Goal: Task Accomplishment & Management: Complete application form

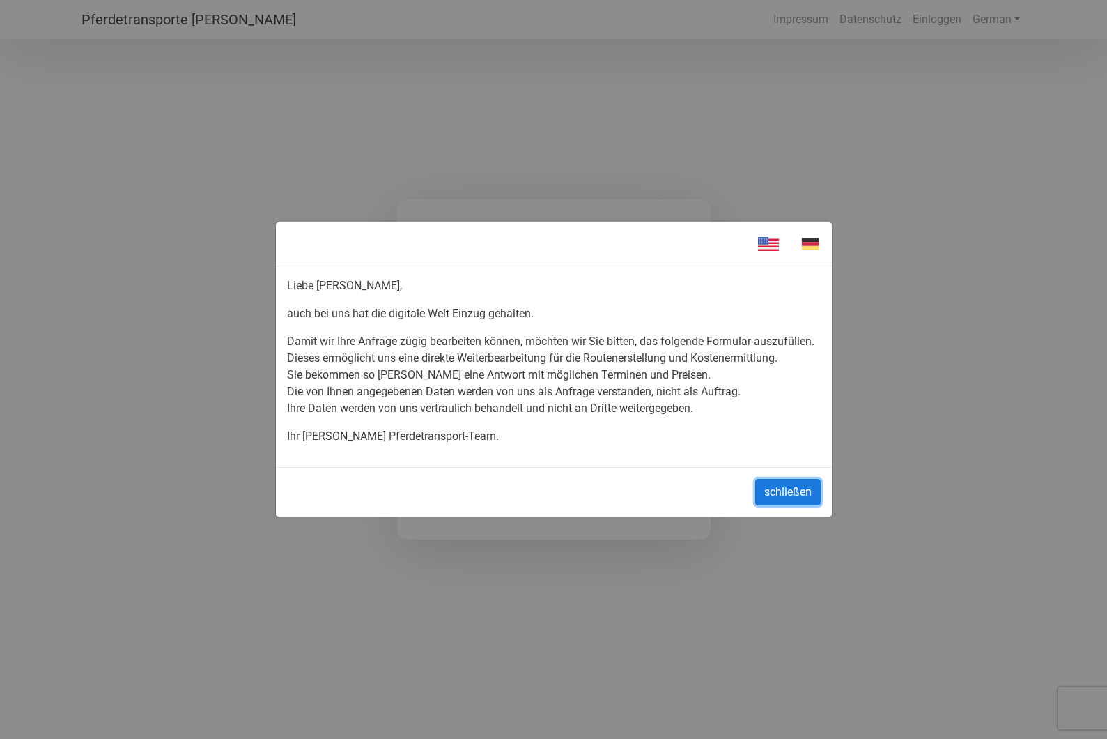
click at [796, 498] on button "schließen" at bounding box center [788, 492] width 66 height 26
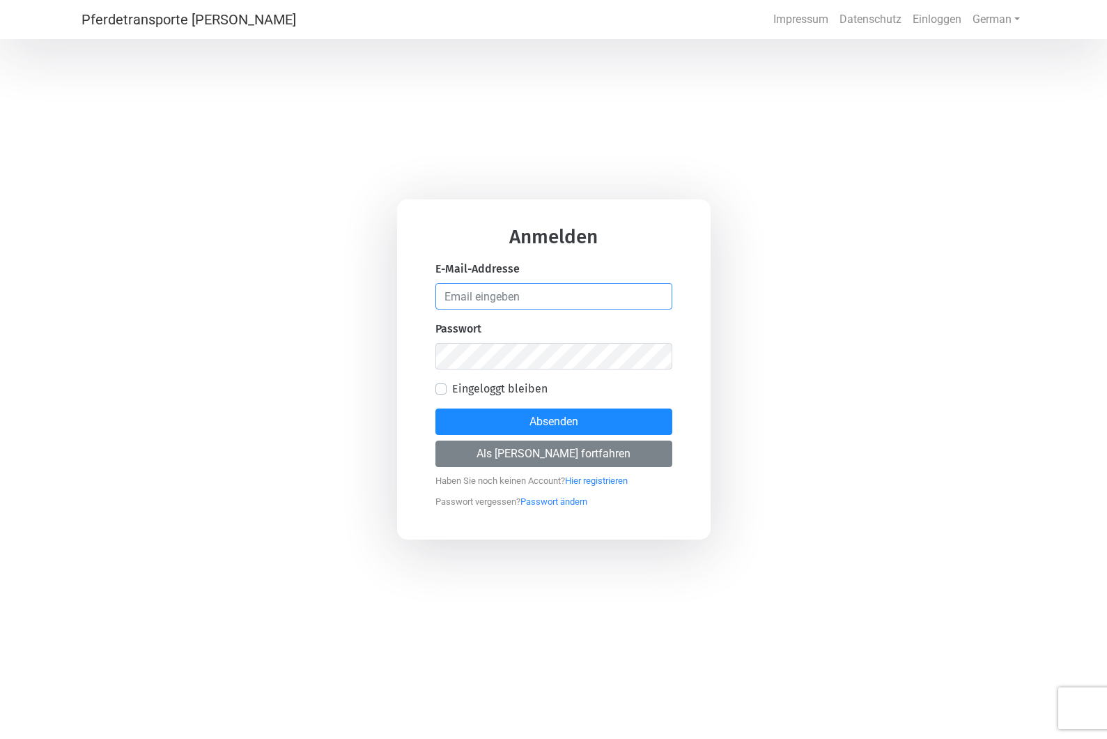
click at [534, 298] on input "email" at bounding box center [554, 296] width 237 height 26
type input "[PERSON_NAME][EMAIL_ADDRESS][DOMAIN_NAME]"
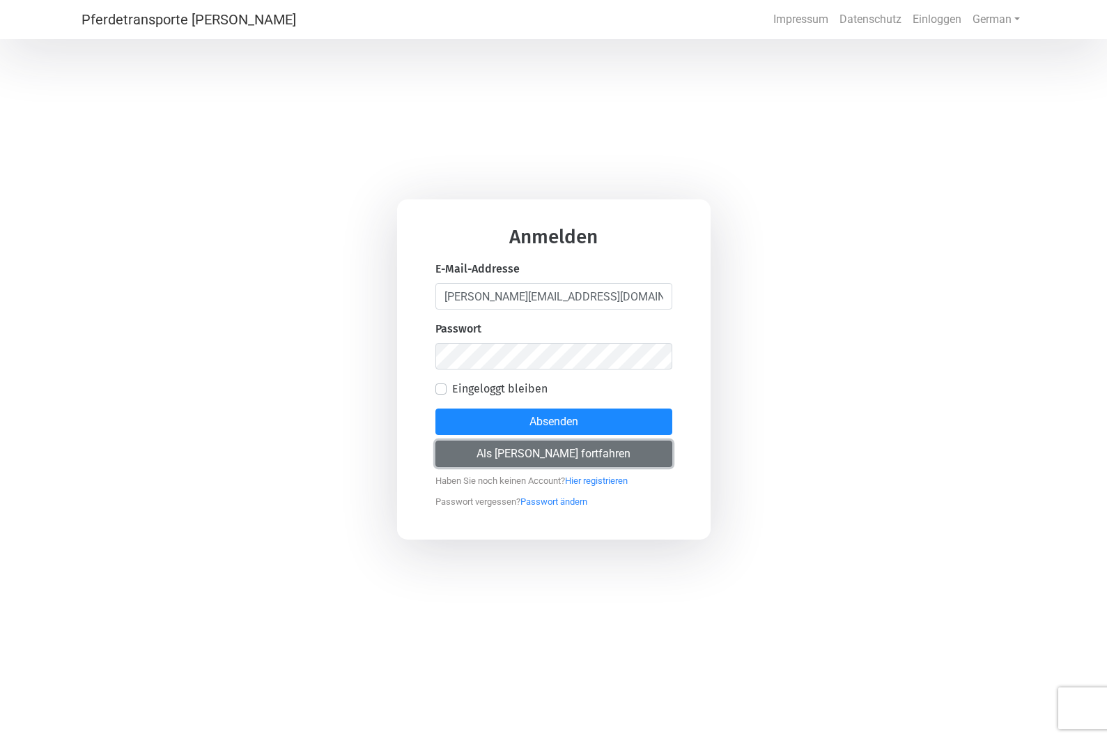
click at [558, 455] on button "Als [PERSON_NAME] fortfahren" at bounding box center [554, 453] width 237 height 26
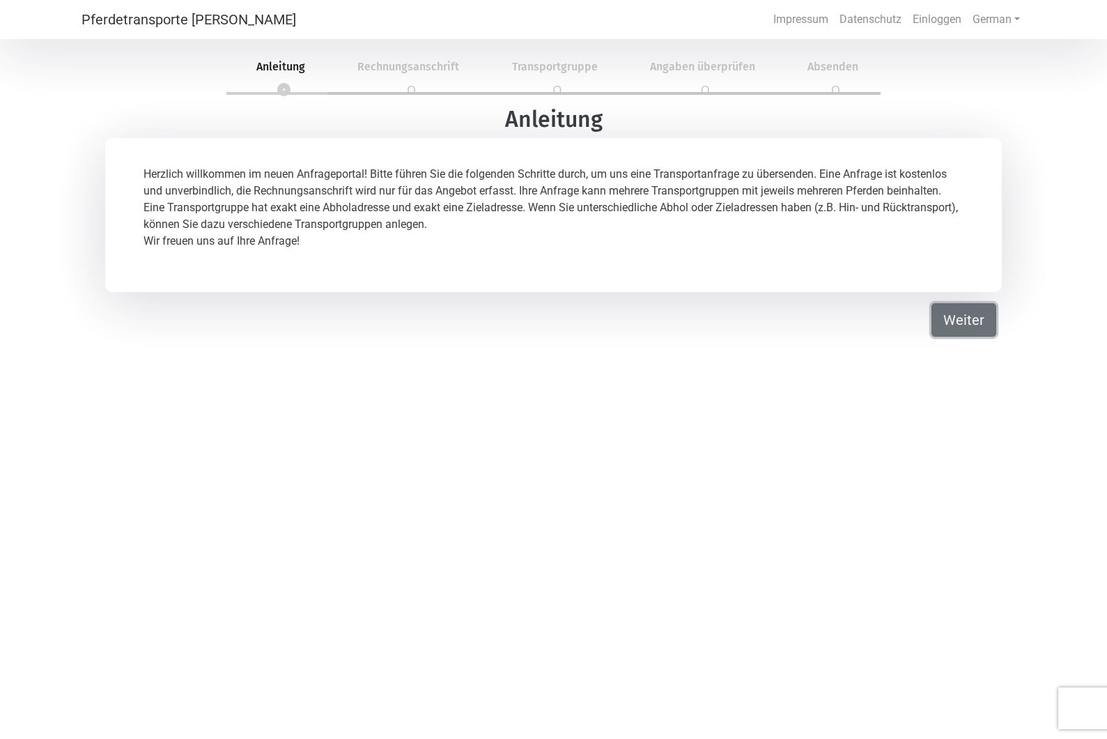
click at [971, 323] on button "Weiter" at bounding box center [964, 319] width 65 height 33
select select "DE"
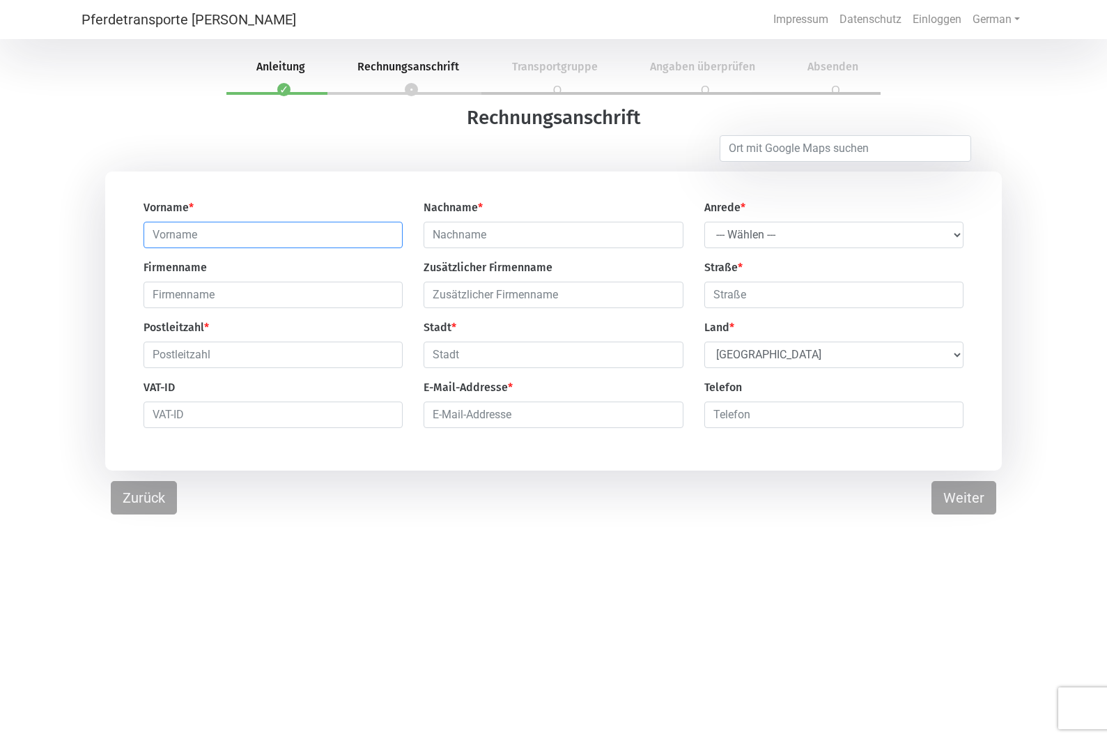
click at [231, 236] on input "text" at bounding box center [273, 235] width 259 height 26
type input "[PERSON_NAME]"
type input "[GEOGRAPHIC_DATA]"
type input "Pfosser"
type input "[STREET_ADDRESS]"
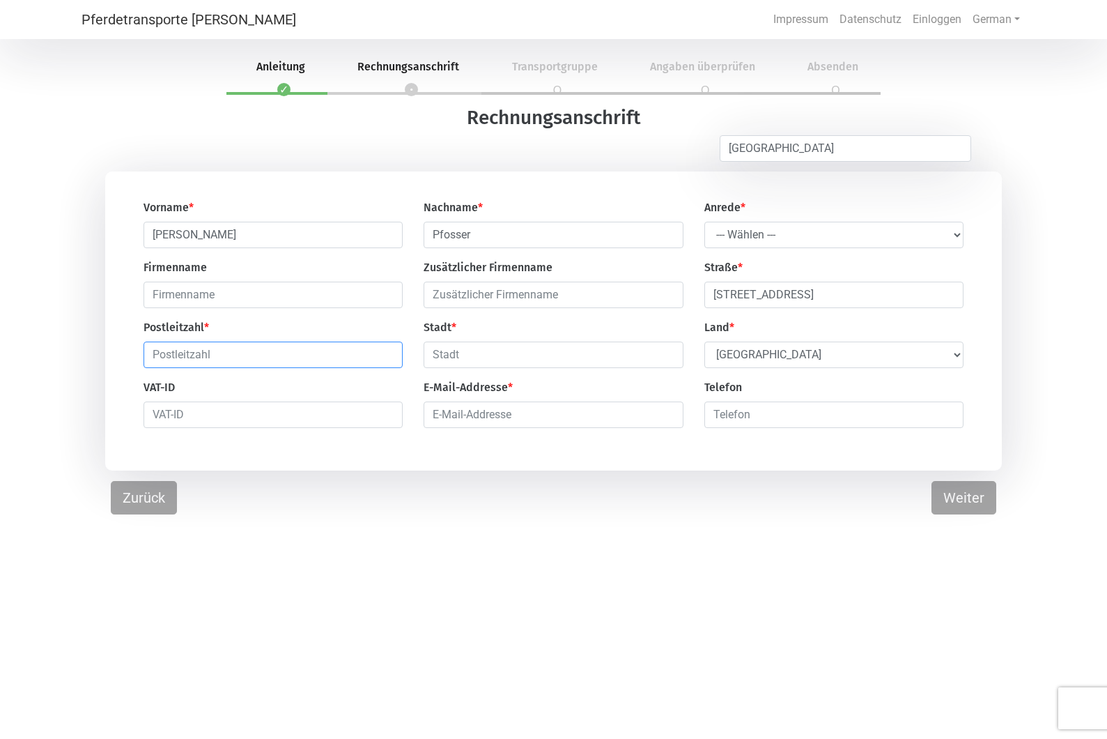
type input "4040"
click at [817, 235] on select "--- Wählen --- [PERSON_NAME] Frau" at bounding box center [834, 235] width 259 height 26
select select "Mr."
click at [482, 362] on input "text" at bounding box center [553, 354] width 259 height 26
type input "[GEOGRAPHIC_DATA]"
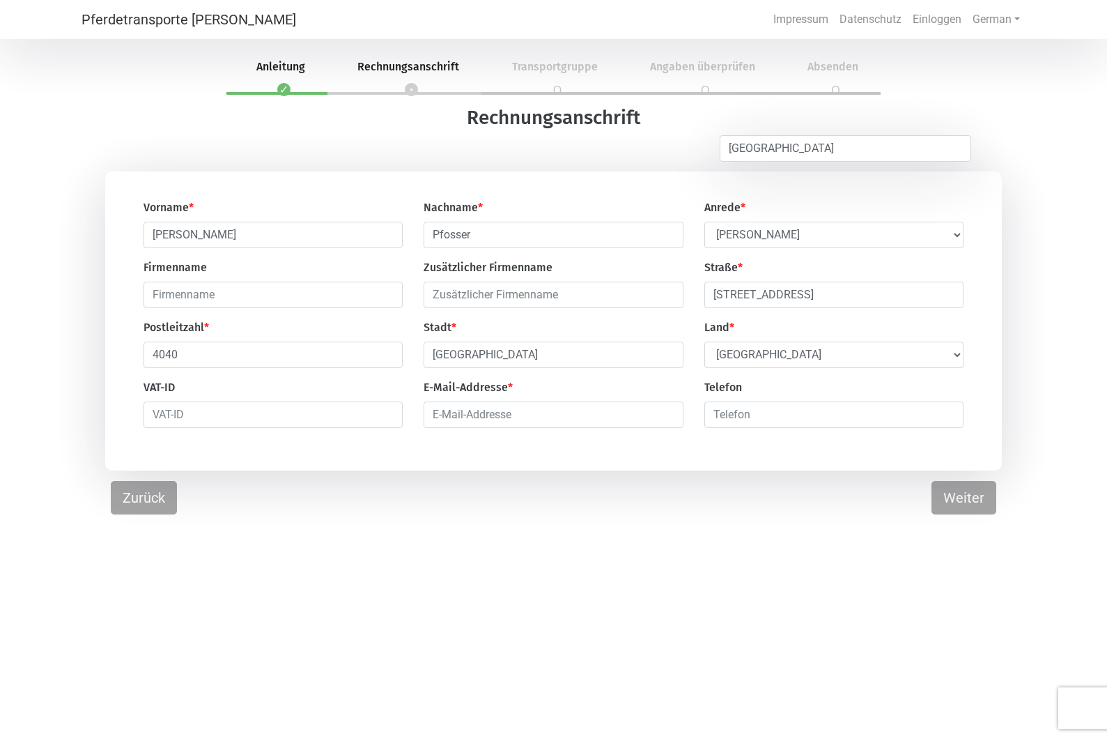
select select "AT"
type input "[PERSON_NAME][EMAIL_ADDRESS][DOMAIN_NAME]"
click at [719, 415] on input "068120133825" at bounding box center [834, 414] width 259 height 26
type input "4368120133825"
click at [970, 505] on button "Weiter" at bounding box center [964, 497] width 65 height 33
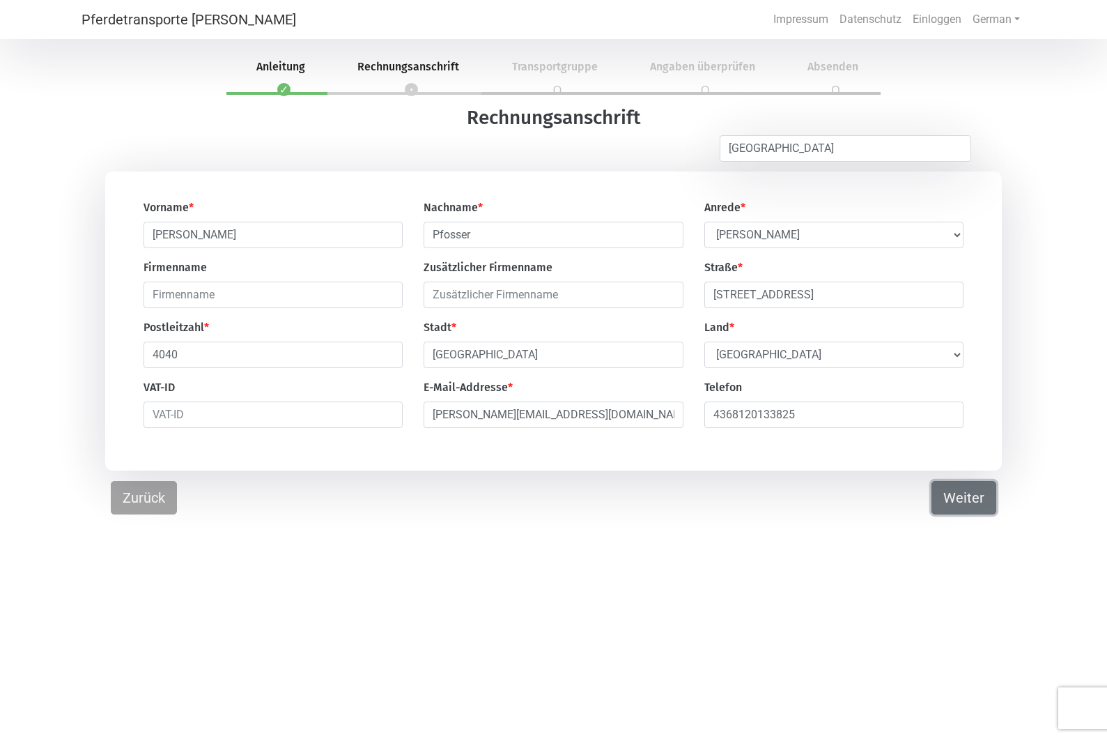
select select "DE"
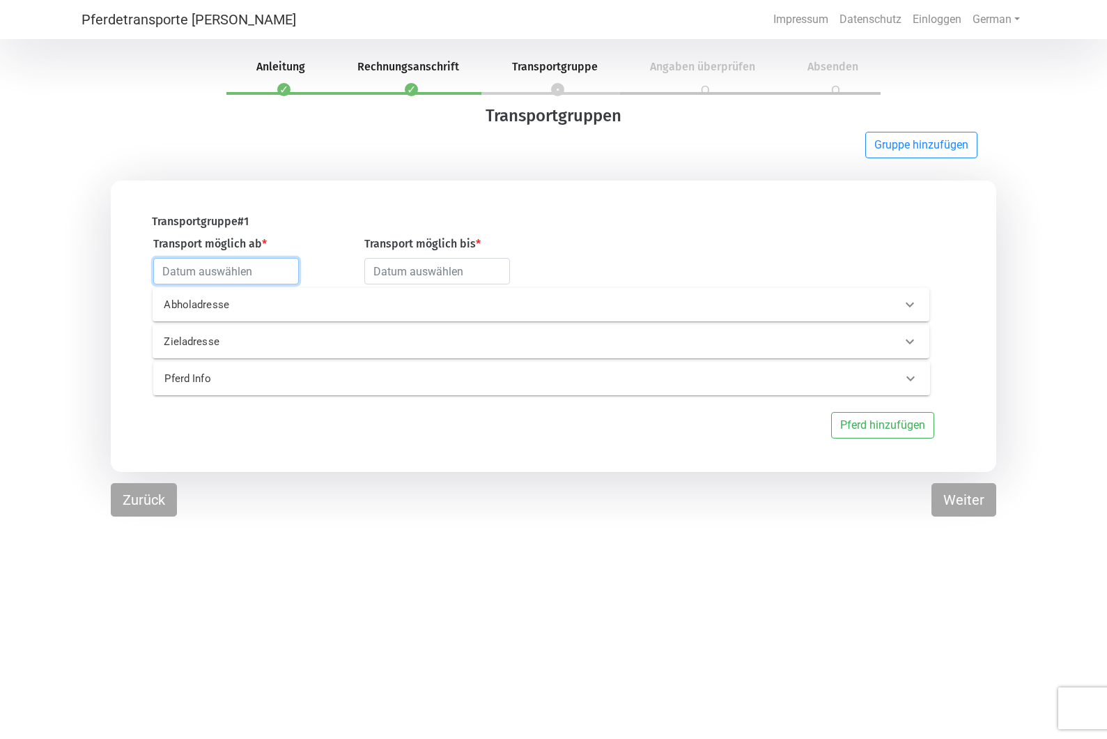
click at [257, 274] on input "text" at bounding box center [226, 271] width 146 height 26
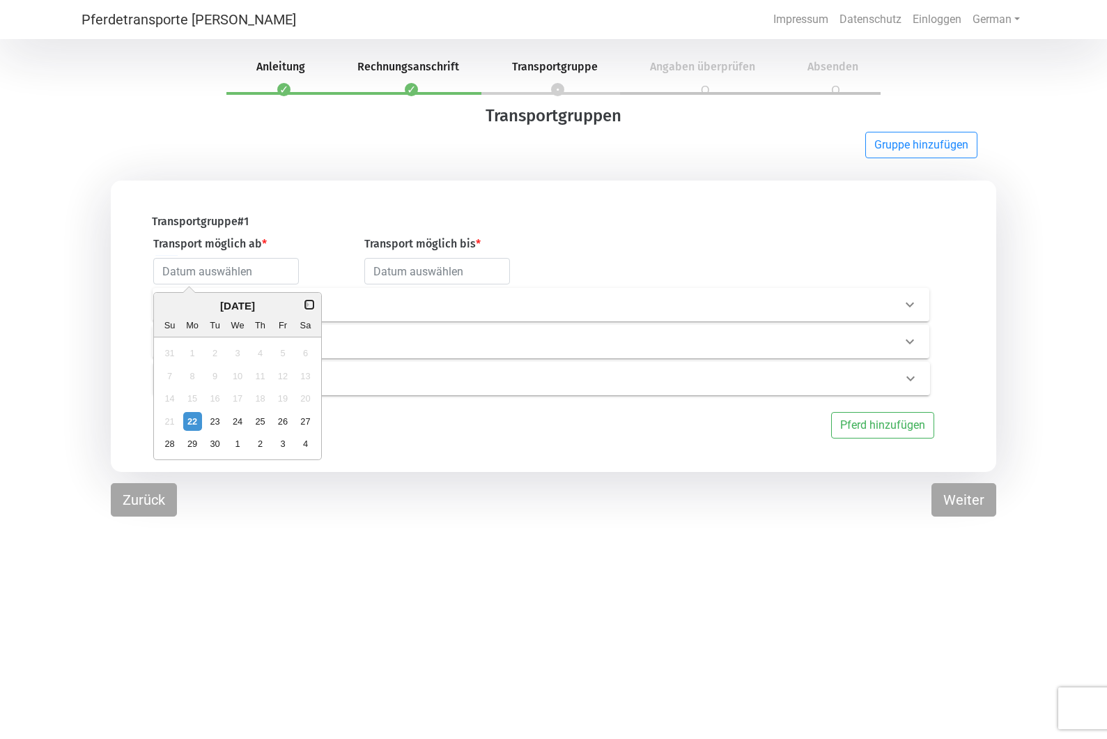
click at [305, 307] on button "Next Month" at bounding box center [310, 305] width 10 height 10
click at [305, 444] on div "1" at bounding box center [305, 443] width 19 height 19
type input "[DATE]"
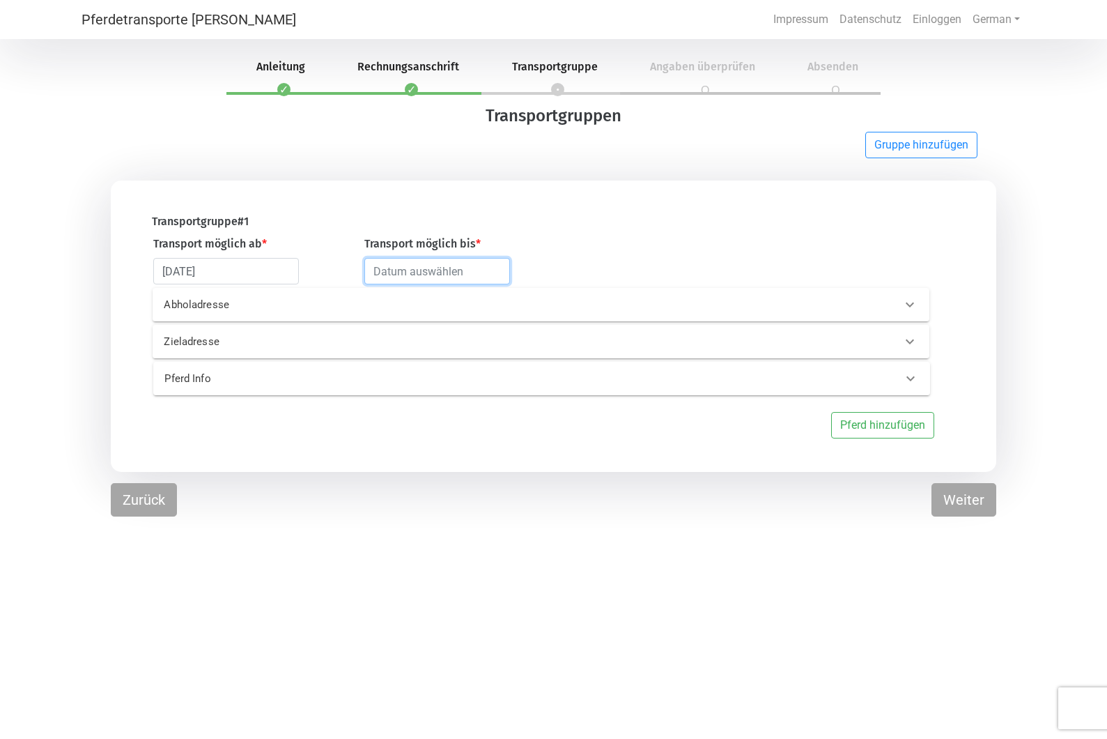
click at [445, 275] on input "text" at bounding box center [437, 271] width 146 height 26
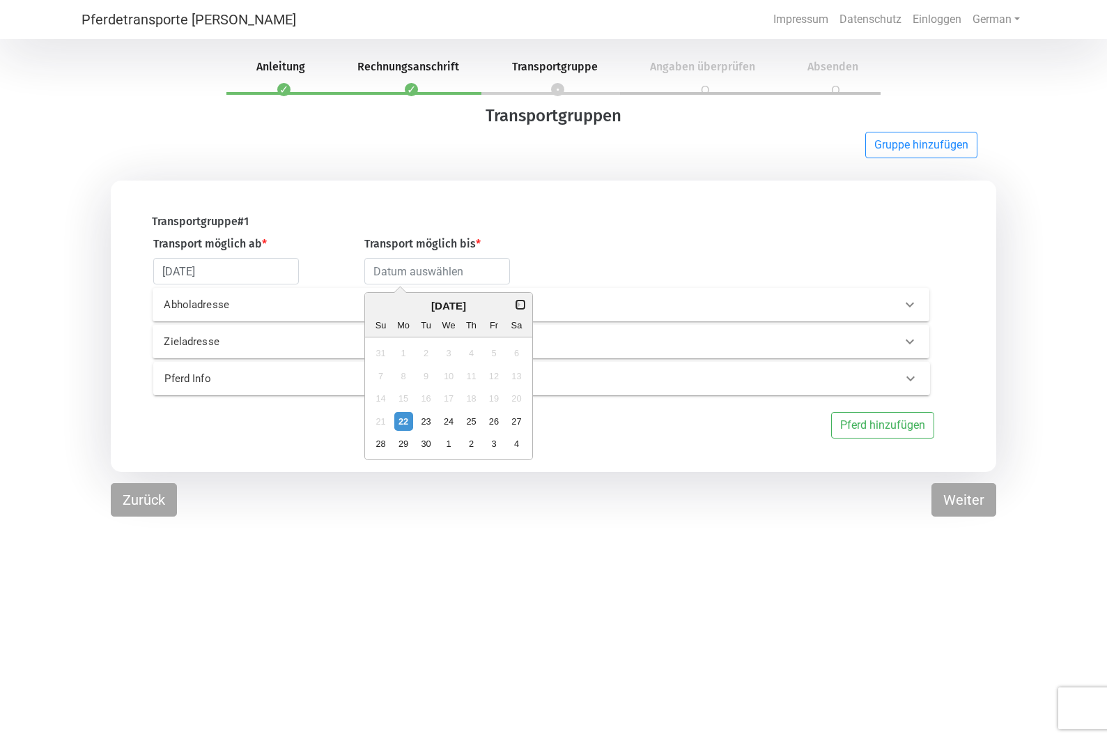
click at [521, 302] on button "Next Month" at bounding box center [521, 305] width 10 height 10
click at [521, 305] on button "Next Month" at bounding box center [521, 305] width 10 height 10
click at [517, 422] on div "22" at bounding box center [516, 421] width 19 height 19
type input "[DATE]"
click at [185, 378] on p "Pferd Info" at bounding box center [336, 379] width 344 height 16
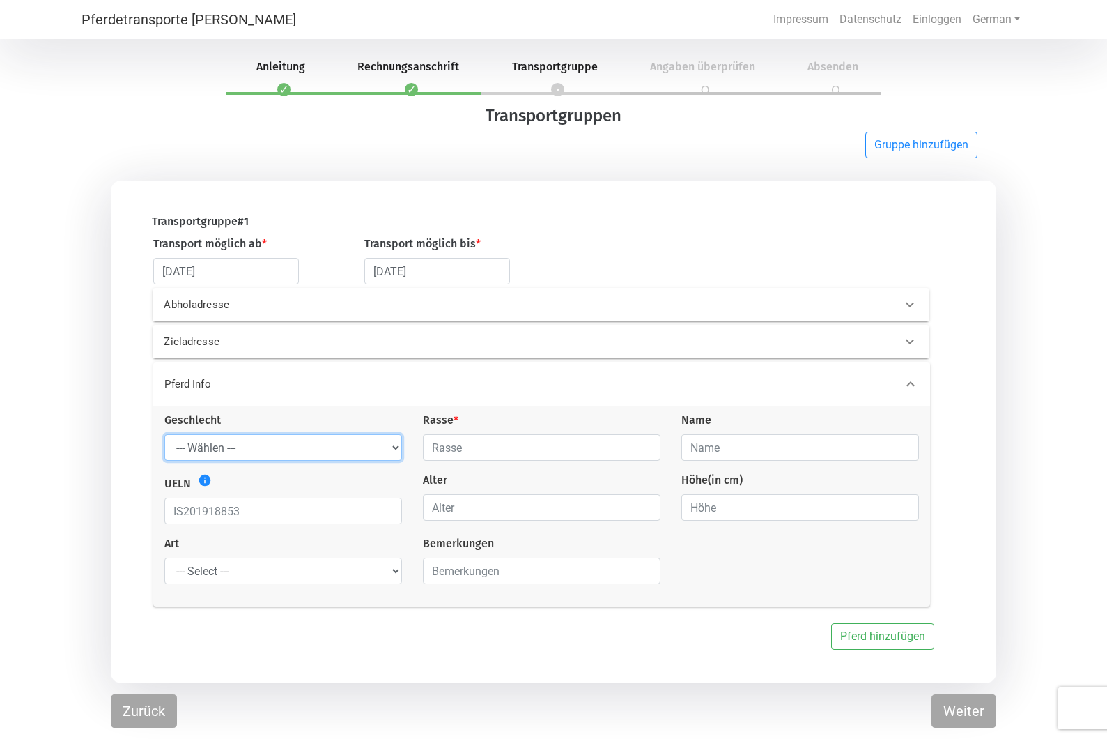
click at [226, 447] on select "--- Wählen --- [PERSON_NAME] [PERSON_NAME] [PERSON_NAME]" at bounding box center [283, 447] width 238 height 26
select select "gelding"
click at [484, 452] on input "text" at bounding box center [542, 447] width 238 height 26
type input "[PERSON_NAME]"
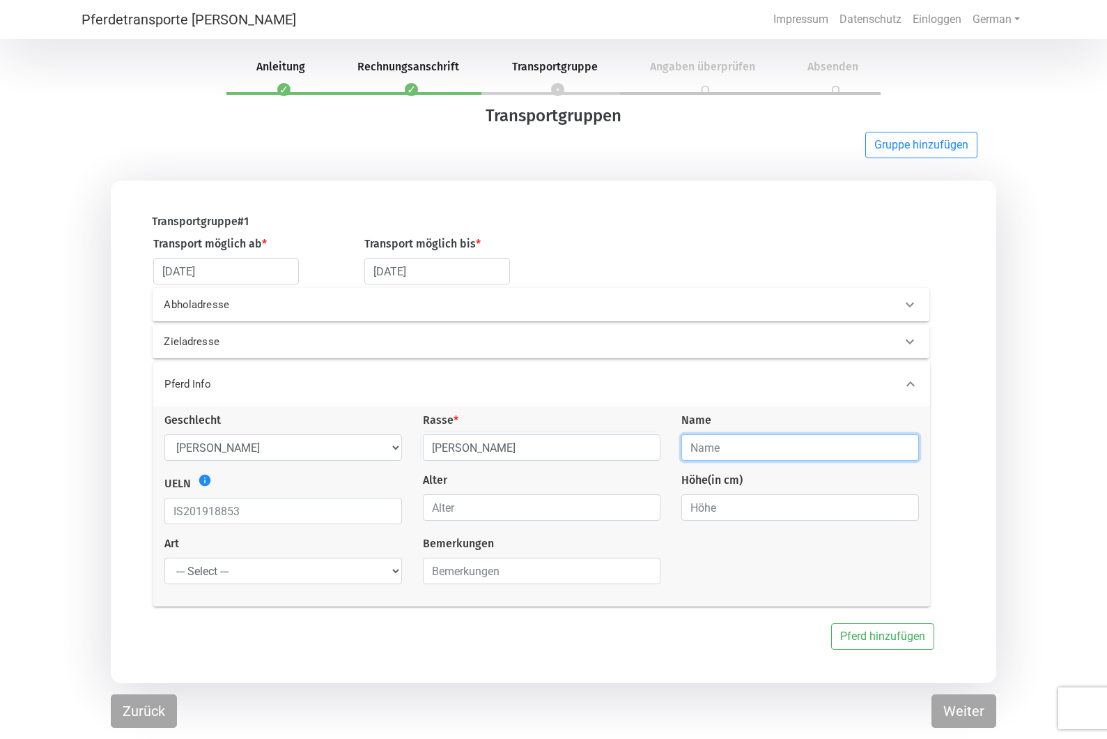
click at [763, 449] on input "text" at bounding box center [801, 447] width 238 height 26
click at [207, 479] on icon "info" at bounding box center [205, 480] width 14 height 14
click at [393, 573] on select "--- Select --- Problempferd Reitpferd Rohes Pferd Fohlen" at bounding box center [283, 570] width 238 height 26
click at [509, 572] on input "text" at bounding box center [542, 570] width 238 height 26
click at [913, 305] on icon at bounding box center [910, 304] width 8 height 5
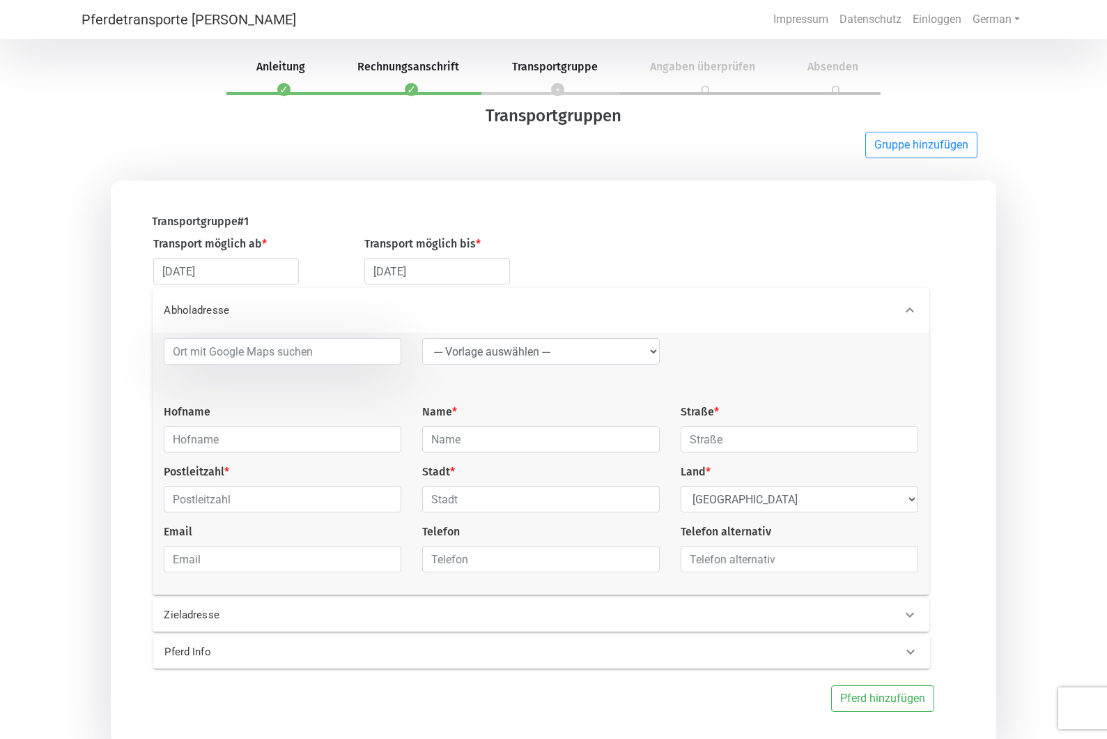
click at [913, 305] on icon at bounding box center [910, 310] width 17 height 17
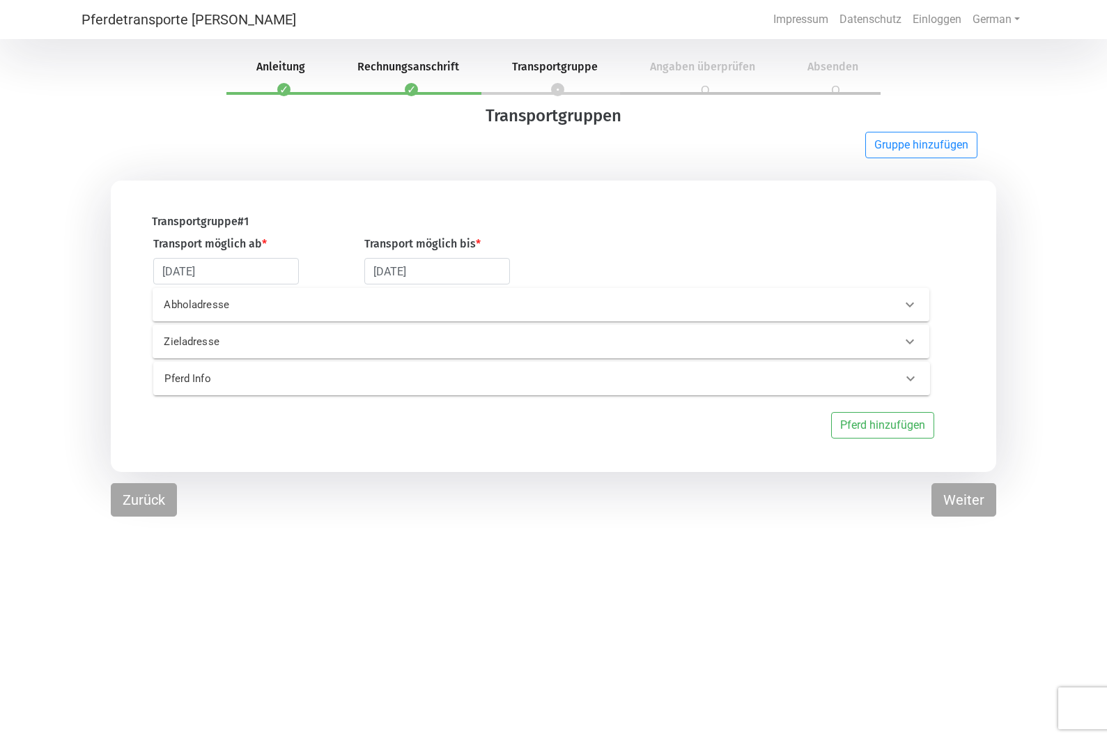
click at [912, 338] on icon at bounding box center [910, 341] width 17 height 17
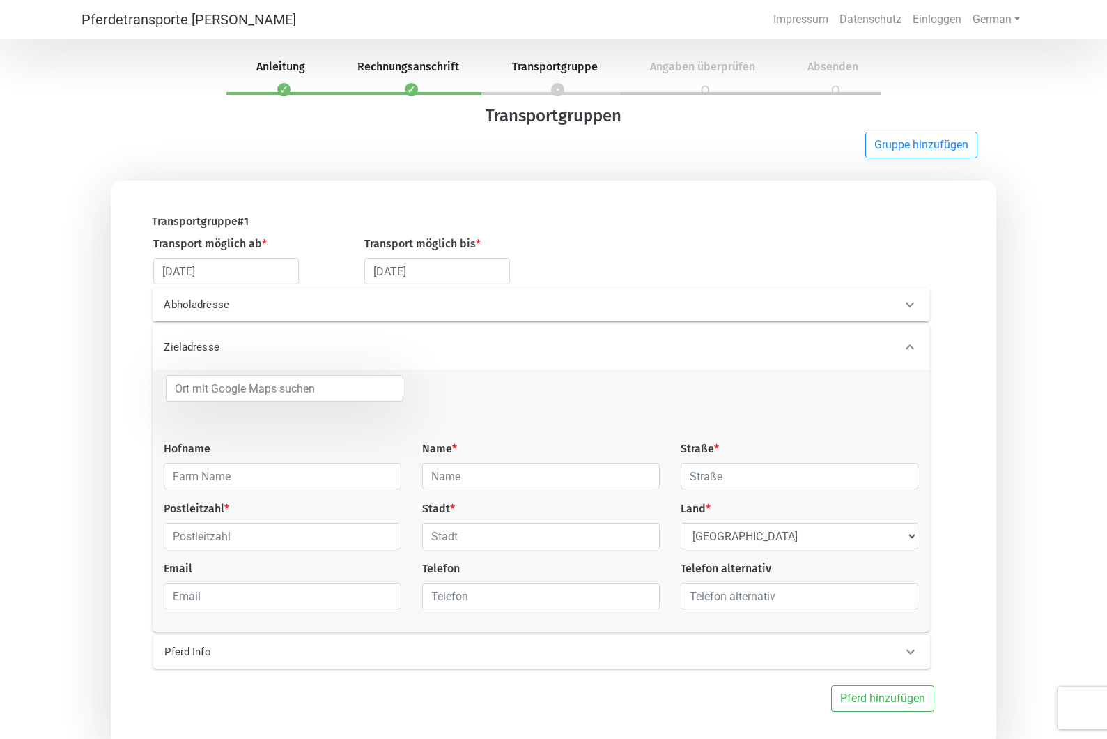
click at [913, 344] on icon at bounding box center [910, 347] width 17 height 17
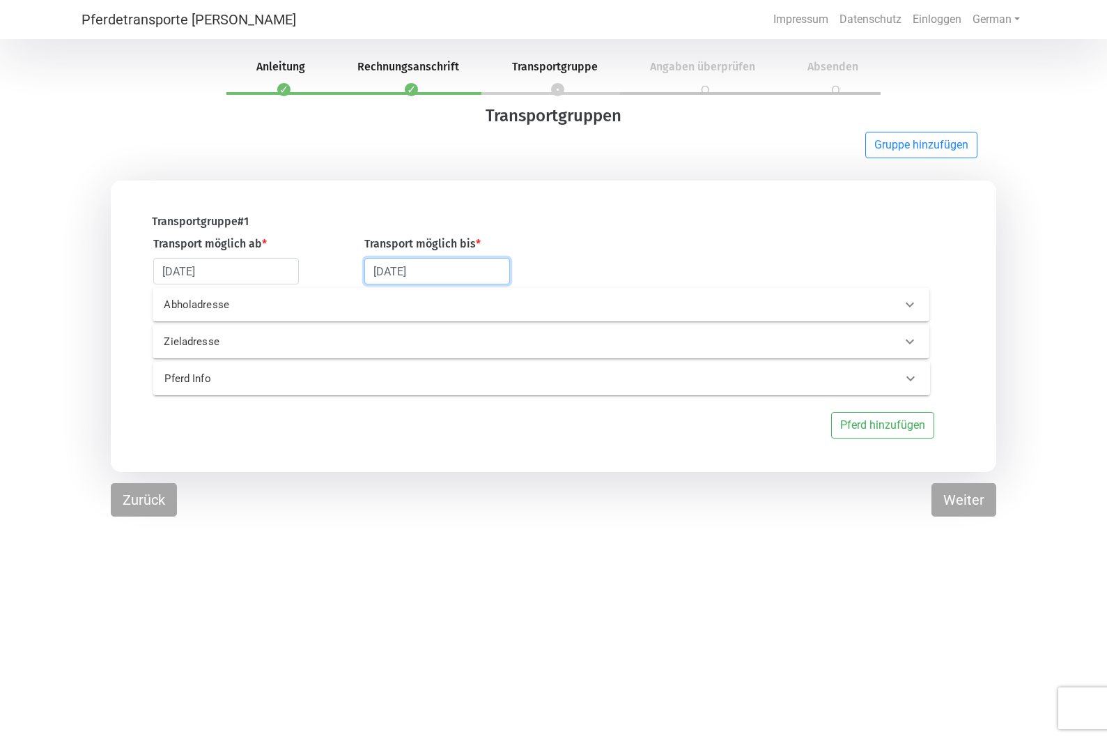
click at [451, 278] on input "[DATE]" at bounding box center [437, 271] width 146 height 26
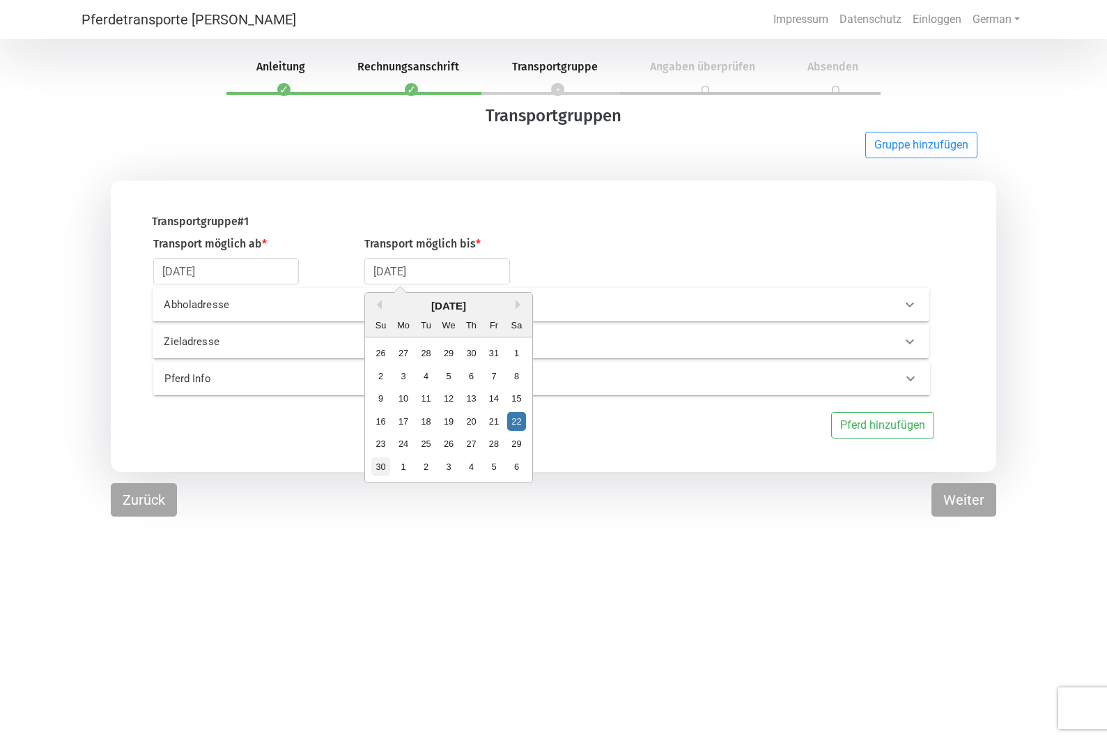
click at [377, 464] on div "30" at bounding box center [381, 466] width 19 height 19
type input "[DATE]"
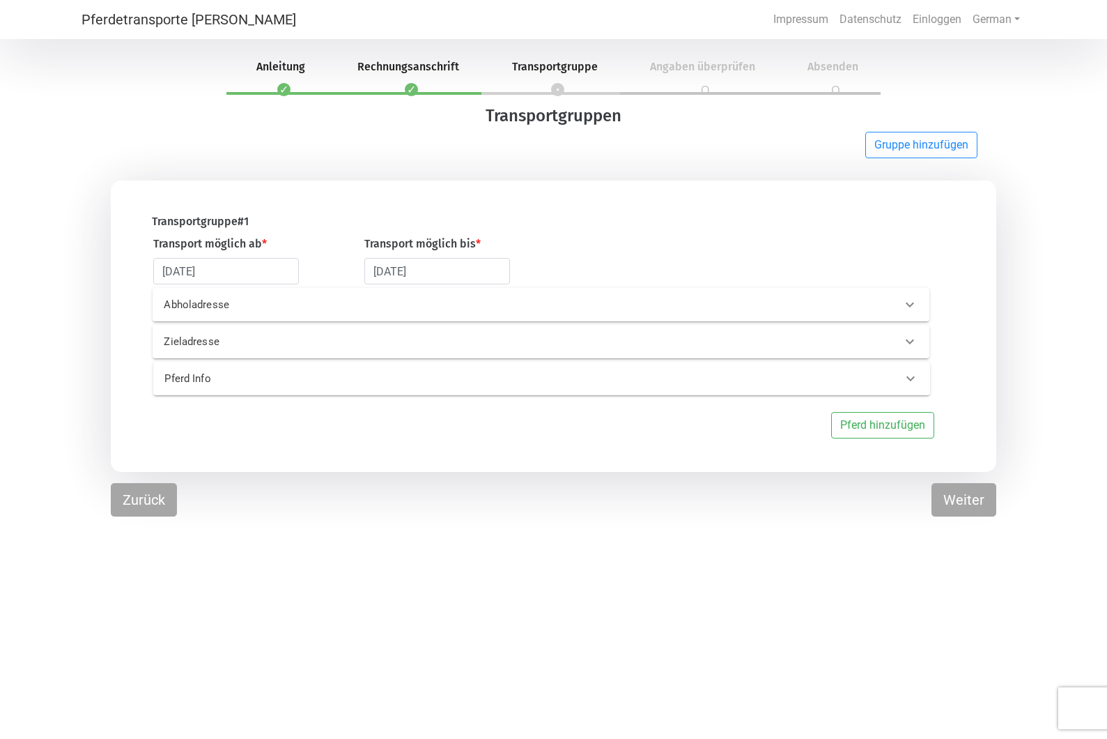
click at [168, 305] on p "Abholadresse" at bounding box center [336, 305] width 344 height 16
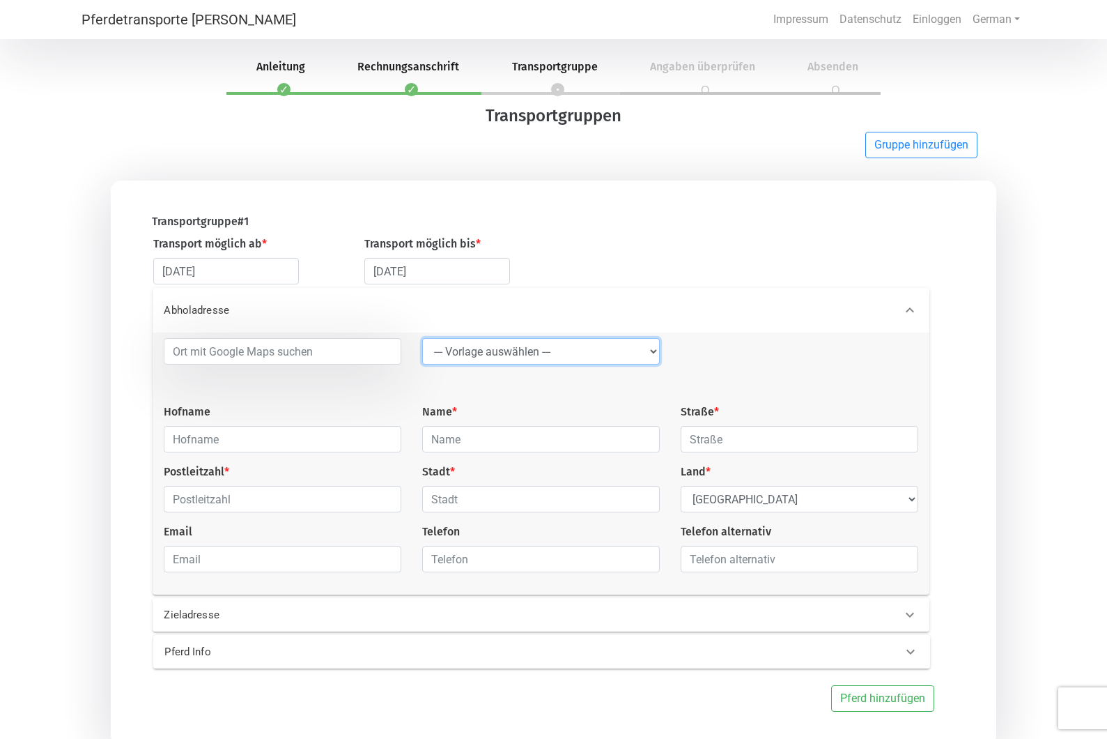
click at [549, 357] on select "--- Vorlage auswählen --- LGG" at bounding box center [541, 351] width 238 height 26
click at [206, 351] on input at bounding box center [283, 351] width 238 height 26
click at [220, 356] on input at bounding box center [283, 351] width 238 height 26
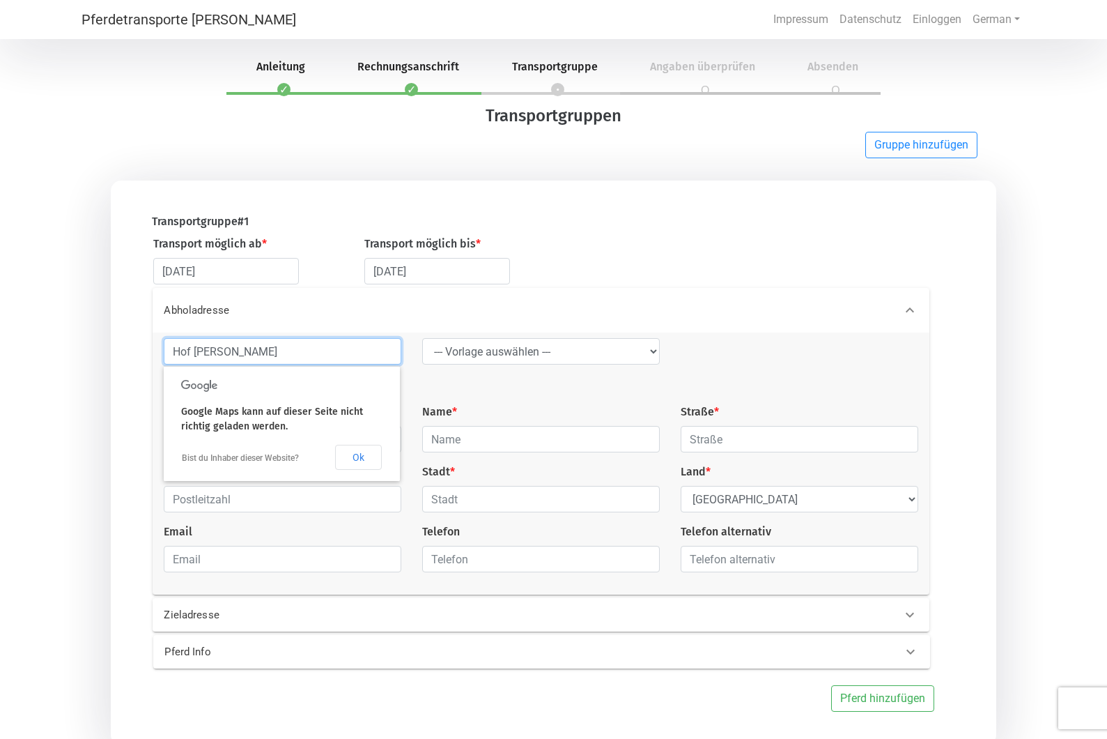
type input "Hof [PERSON_NAME]"
click at [305, 310] on p "Abholadresse" at bounding box center [336, 310] width 344 height 16
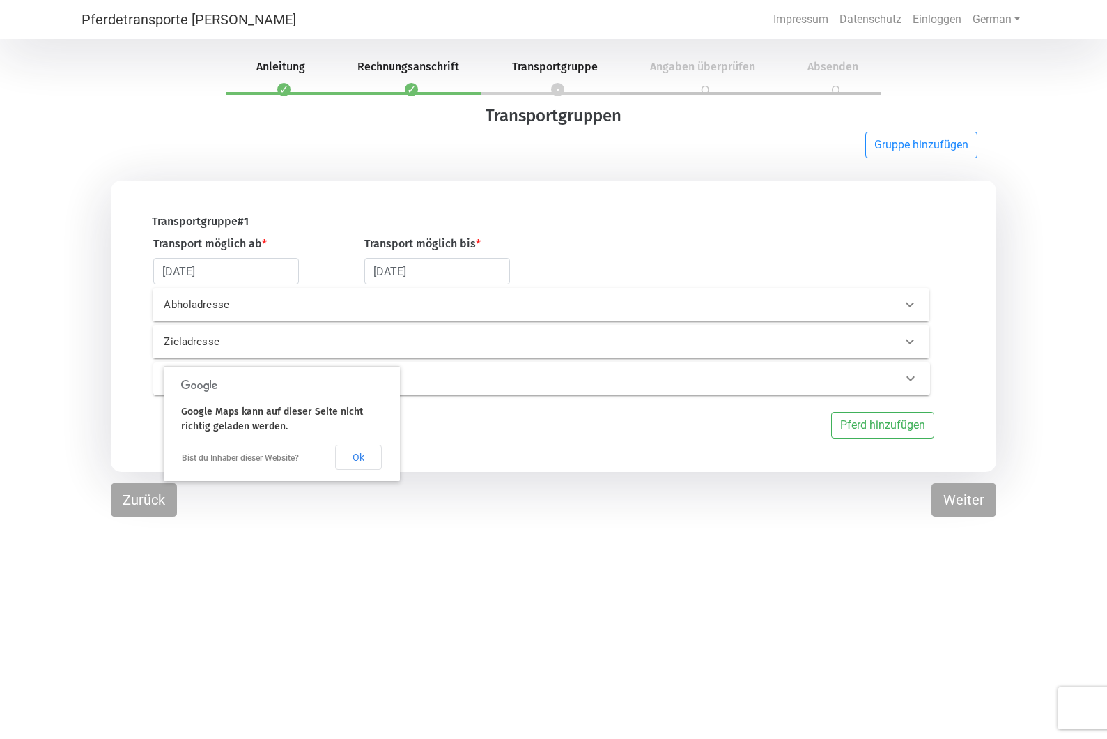
click at [205, 307] on p "Abholadresse" at bounding box center [336, 305] width 344 height 16
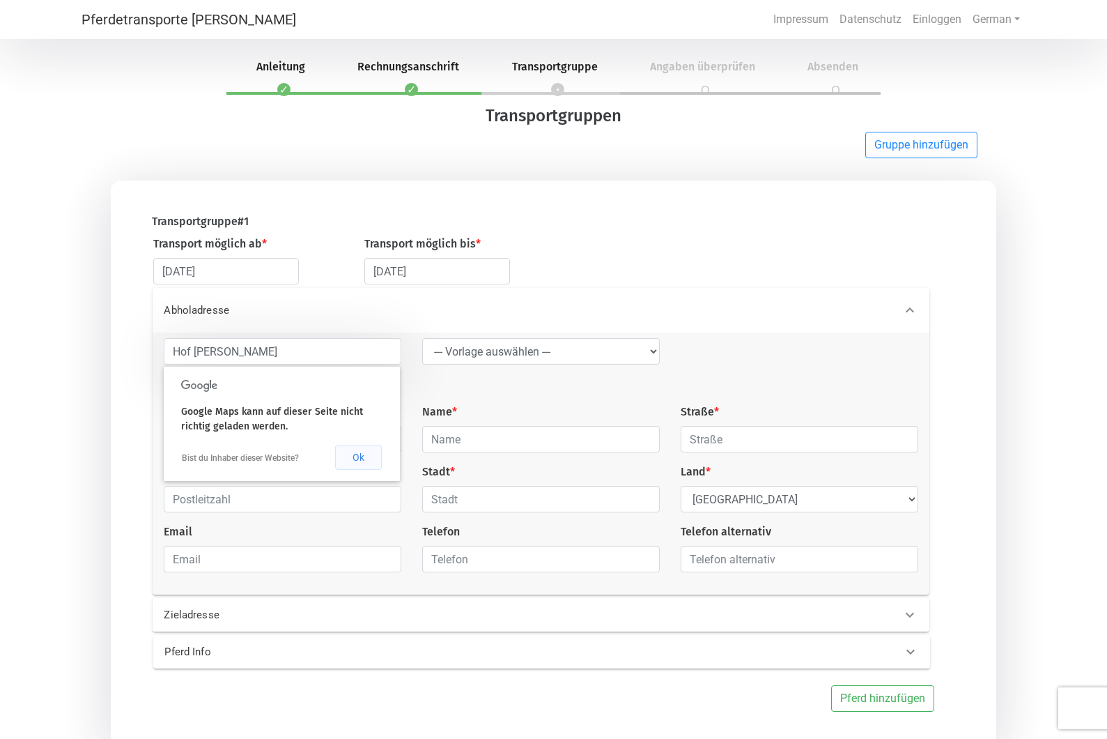
click at [361, 451] on button "Ok" at bounding box center [358, 457] width 47 height 25
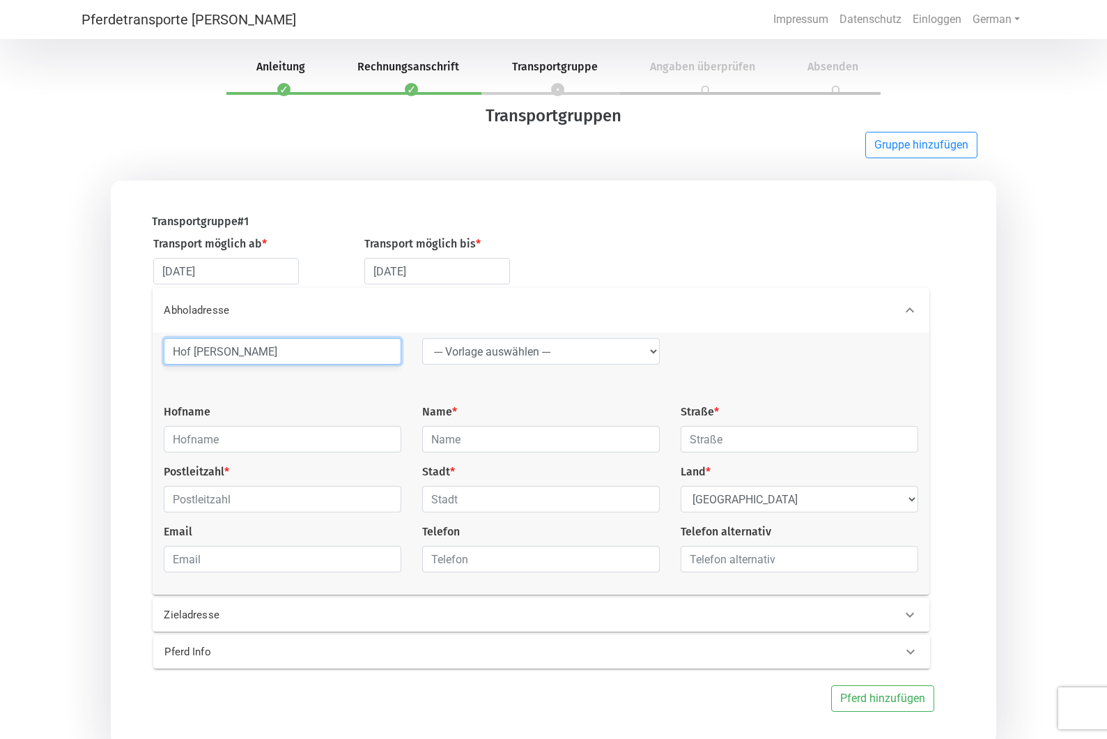
drag, startPoint x: 277, startPoint y: 348, endPoint x: 153, endPoint y: 342, distance: 124.2
click at [153, 342] on div "[GEOGRAPHIC_DATA][PERSON_NAME] --- [GEOGRAPHIC_DATA] auswählen --- LGG Hofname …" at bounding box center [541, 463] width 777 height 262
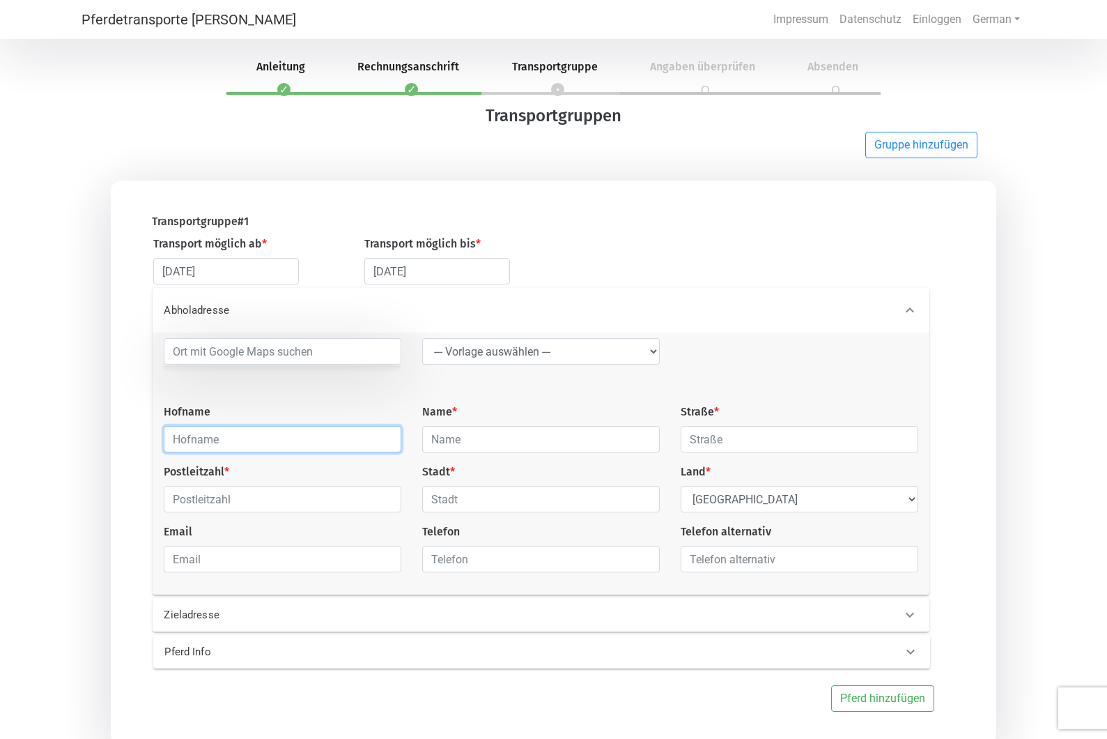
click at [194, 441] on input "text" at bounding box center [283, 439] width 238 height 26
paste input "Hof [PERSON_NAME]"
type input "Hof [PERSON_NAME]"
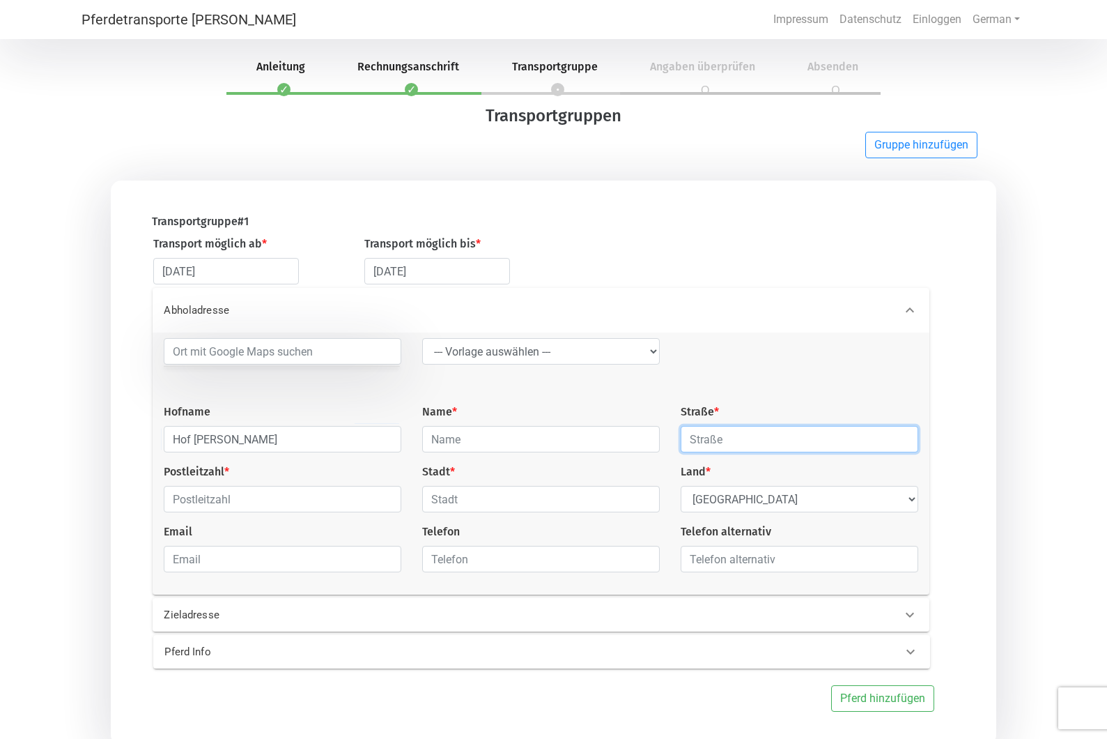
click at [731, 444] on input "text" at bounding box center [800, 439] width 238 height 26
type input "Zum [PERSON_NAME] 24"
click at [295, 505] on input "text" at bounding box center [283, 499] width 238 height 26
type input "27801"
click at [488, 503] on input "text" at bounding box center [541, 499] width 238 height 26
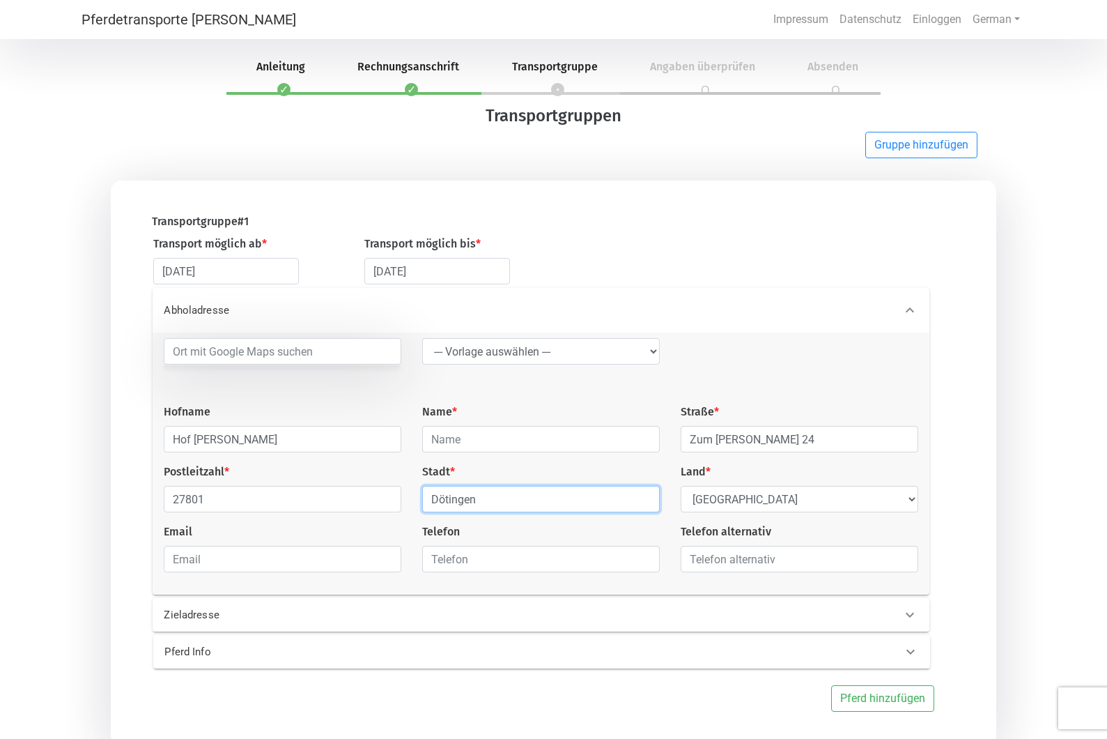
click at [449, 501] on input "Dötingen" at bounding box center [541, 499] width 238 height 26
click at [590, 500] on input "Dötingen" at bounding box center [541, 499] width 238 height 26
click at [449, 500] on input "Dötingen" at bounding box center [541, 499] width 238 height 26
type input "Dötlingen"
click at [497, 558] on input "text" at bounding box center [541, 559] width 238 height 26
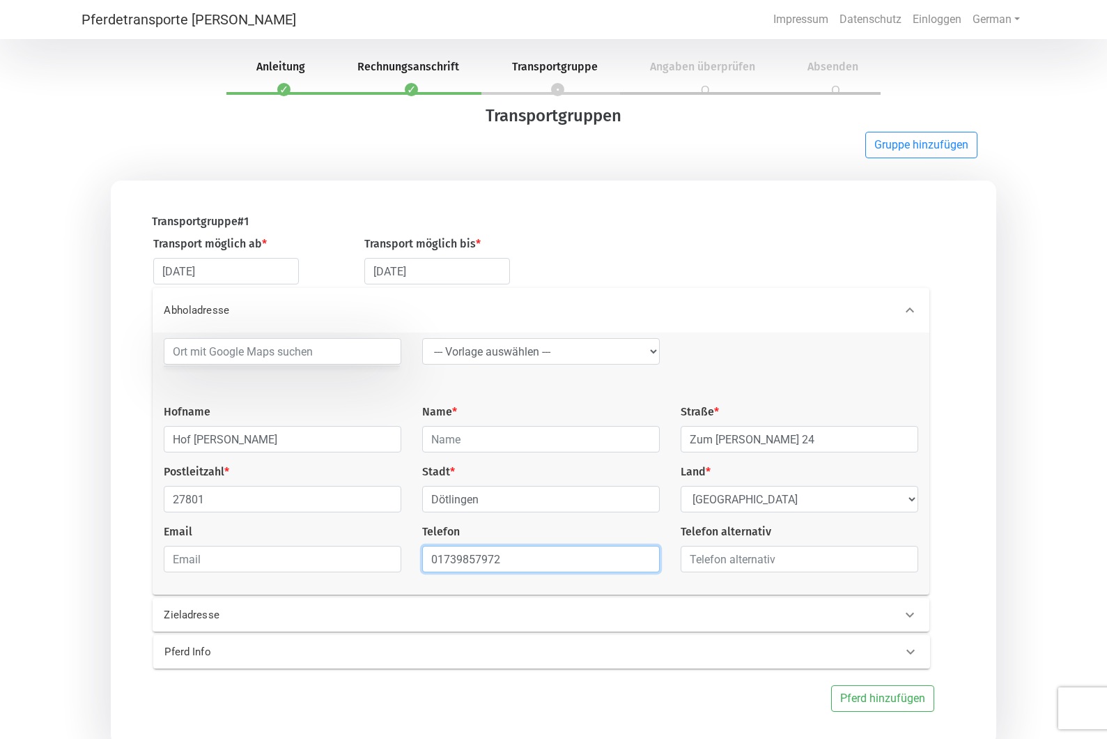
type input "01739857972"
click at [411, 613] on p "Zieladresse" at bounding box center [336, 615] width 344 height 16
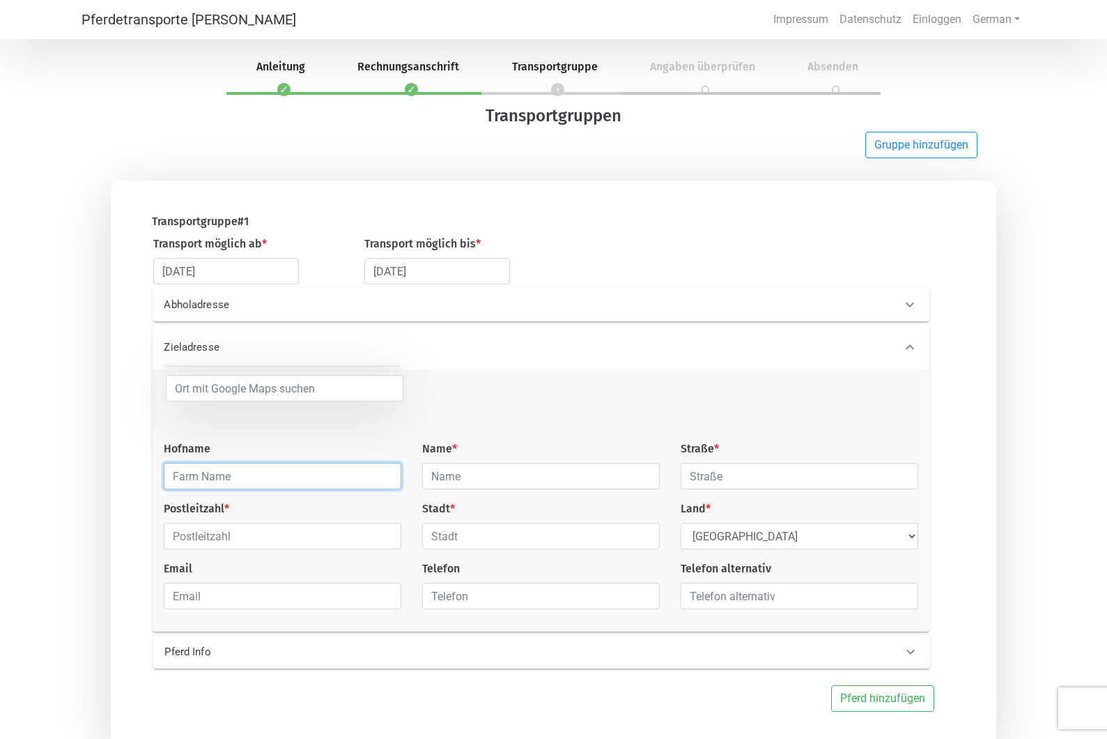
click at [242, 479] on input "text" at bounding box center [283, 476] width 238 height 26
type input "Dressurzentrum [GEOGRAPHIC_DATA]"
click at [747, 478] on input "text" at bounding box center [800, 476] width 238 height 26
type input "[STREET_ADDRESS]"
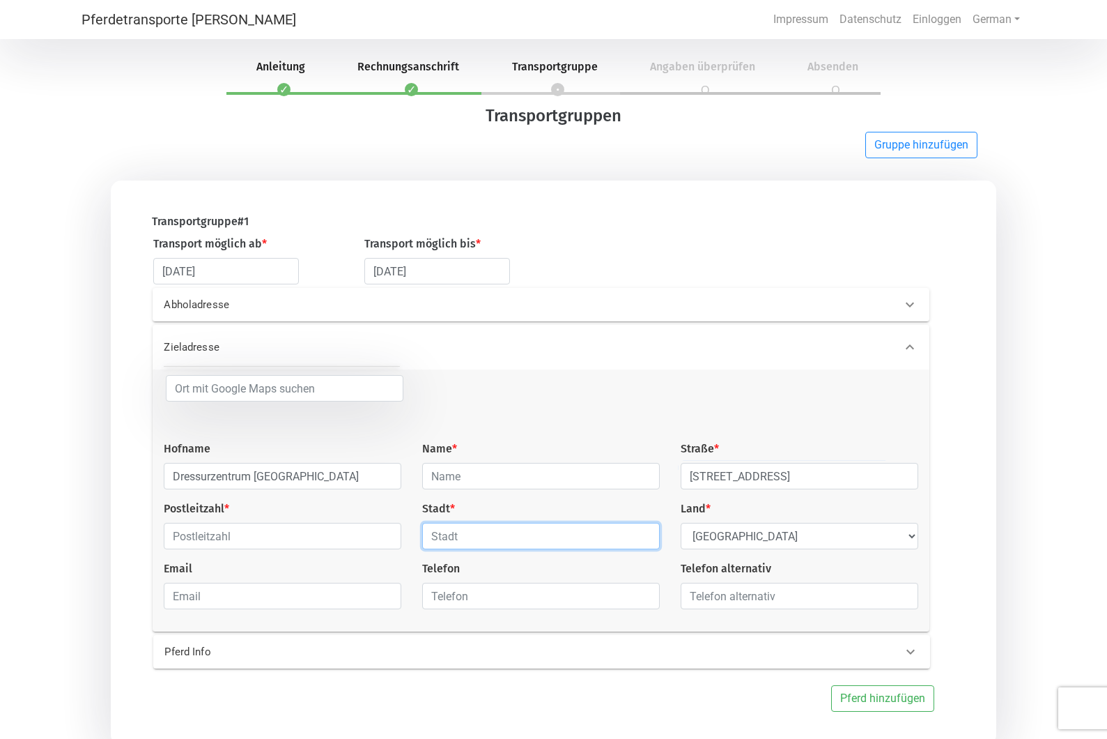
click at [479, 530] on input "text" at bounding box center [541, 536] width 238 height 26
type input "Perchtoldsdorf"
click at [768, 537] on select "Select Country [GEOGRAPHIC_DATA] [GEOGRAPHIC_DATA] [GEOGRAPHIC_DATA] [GEOGRAPHI…" at bounding box center [800, 536] width 238 height 26
select select "AT"
click at [511, 479] on input "text" at bounding box center [541, 476] width 238 height 26
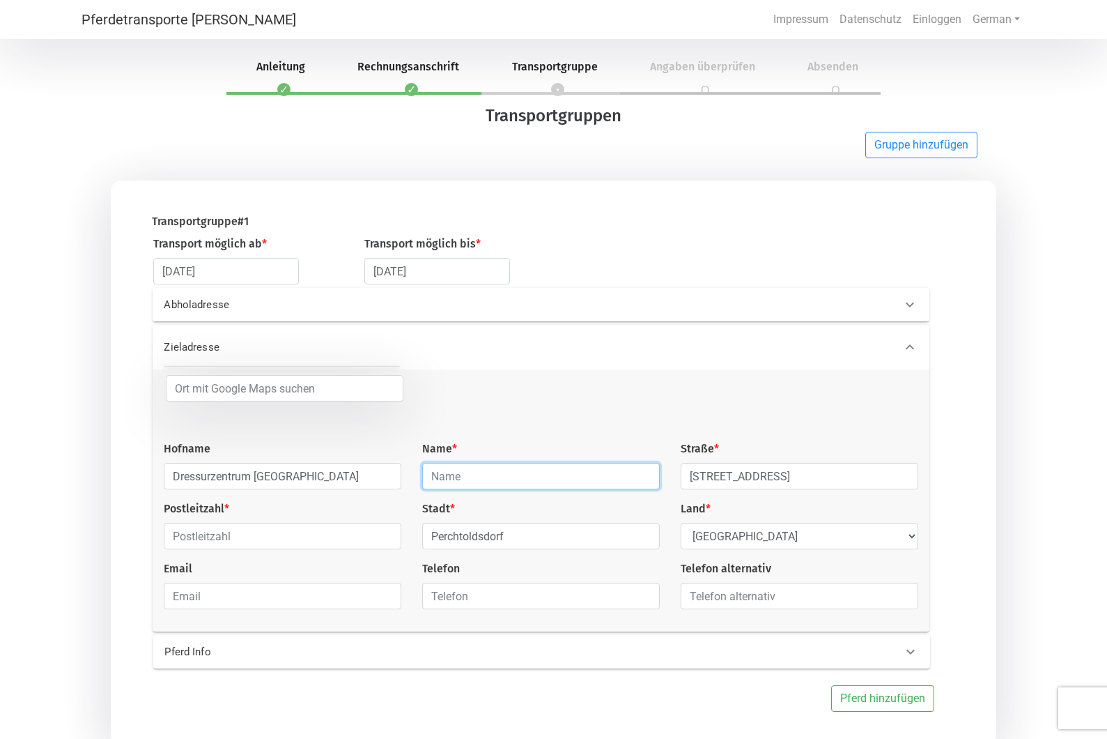
click at [478, 477] on input "text" at bounding box center [541, 476] width 238 height 26
type input "[PERSON_NAME]"
click at [760, 389] on div at bounding box center [737, 408] width 259 height 66
click at [264, 533] on input "text" at bounding box center [283, 536] width 238 height 26
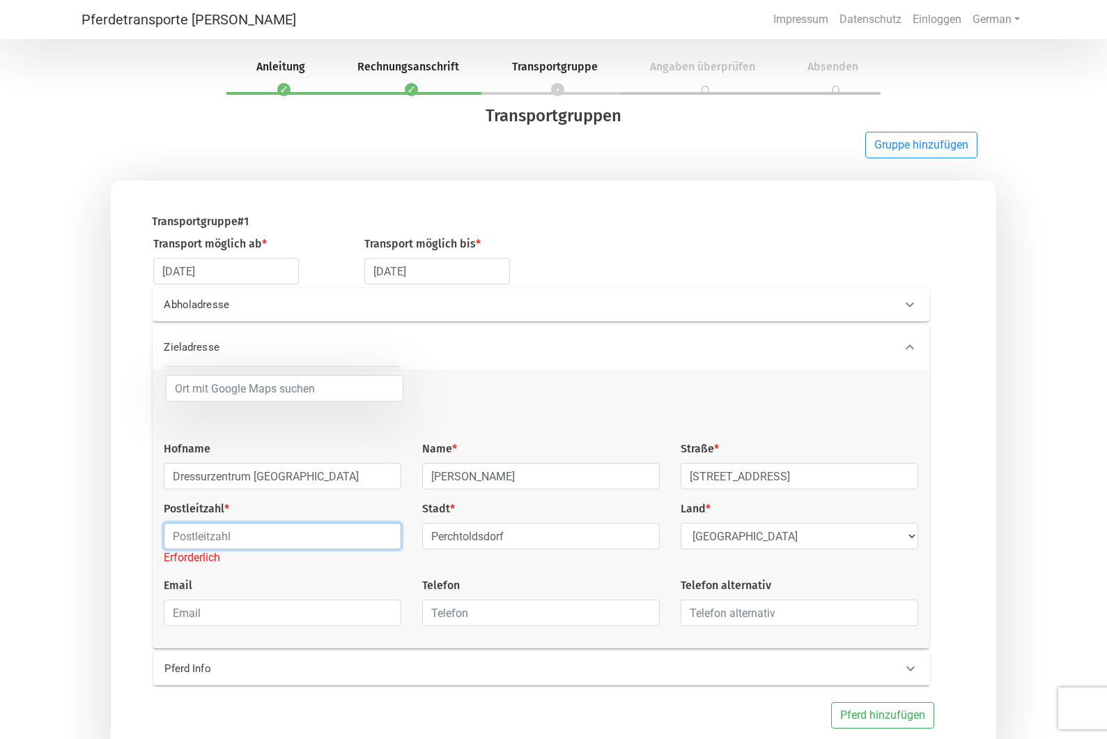
click at [340, 534] on input "text" at bounding box center [283, 536] width 238 height 26
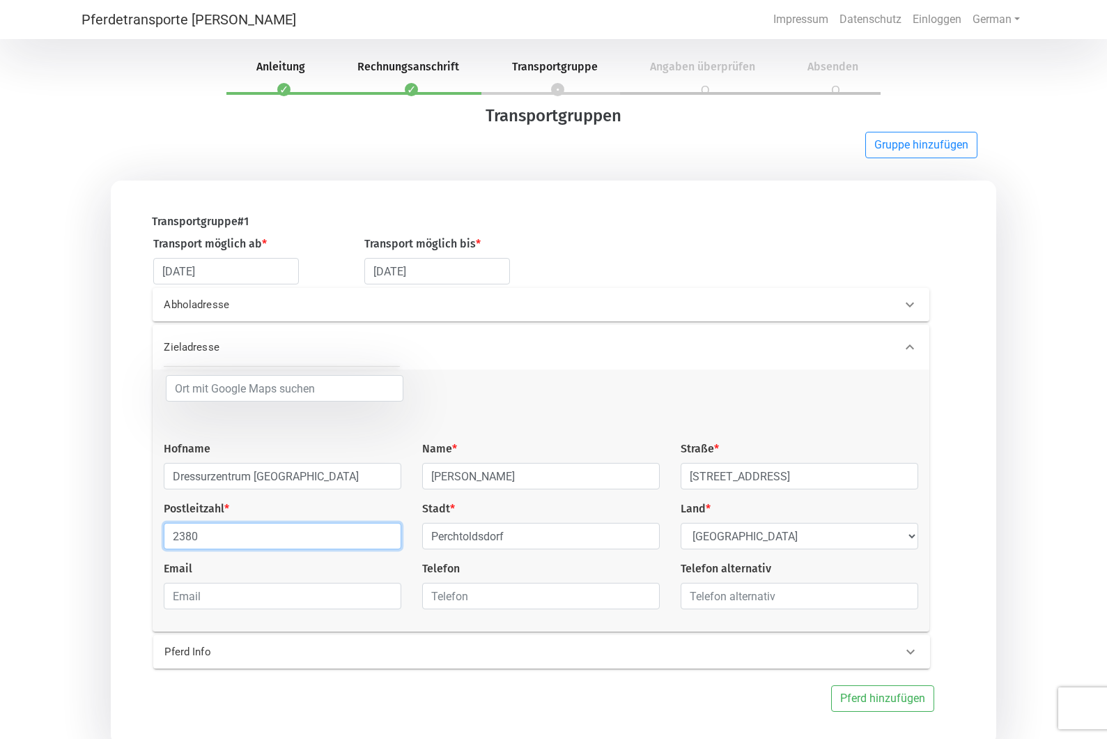
type input "2380"
click at [812, 407] on div at bounding box center [737, 408] width 259 height 66
click at [196, 656] on p "Pferd Info" at bounding box center [336, 652] width 344 height 16
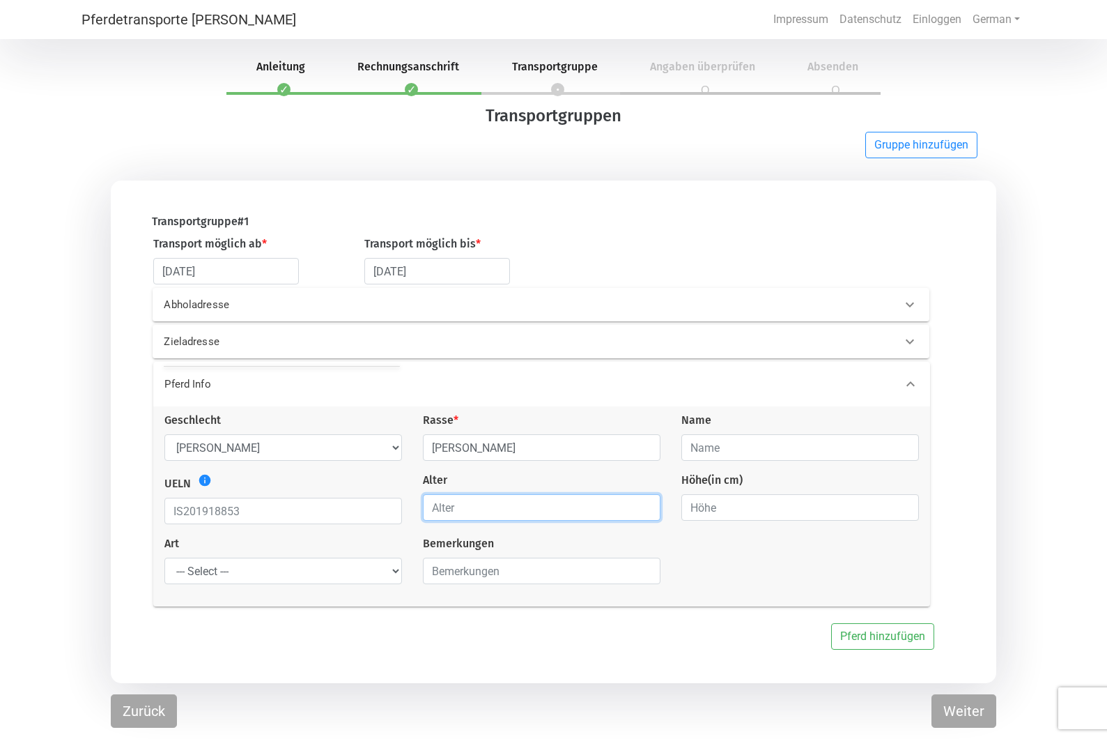
click at [461, 509] on input "number" at bounding box center [542, 507] width 238 height 26
type input "5"
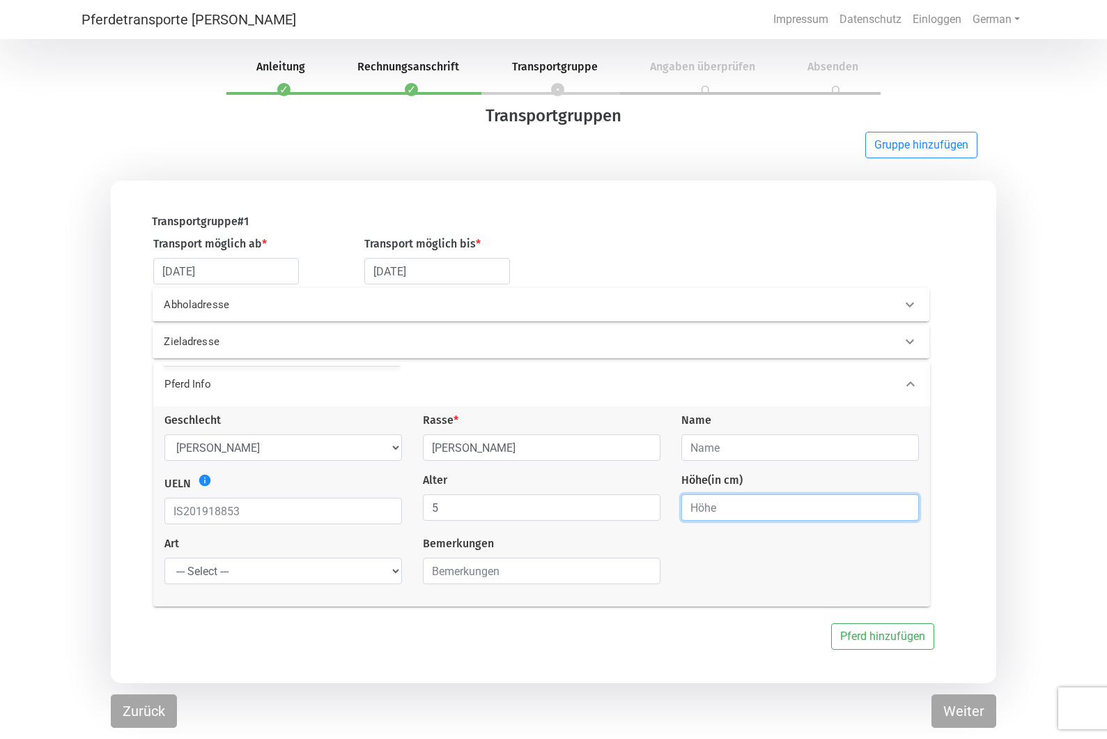
click at [723, 507] on input "number" at bounding box center [801, 507] width 238 height 26
click at [907, 513] on input "168" at bounding box center [801, 507] width 238 height 26
type input "169"
click at [905, 507] on input "169" at bounding box center [801, 507] width 238 height 26
click at [318, 573] on select "--- Select --- Problempferd Reitpferd Rohes Pferd Fohlen" at bounding box center [283, 570] width 238 height 26
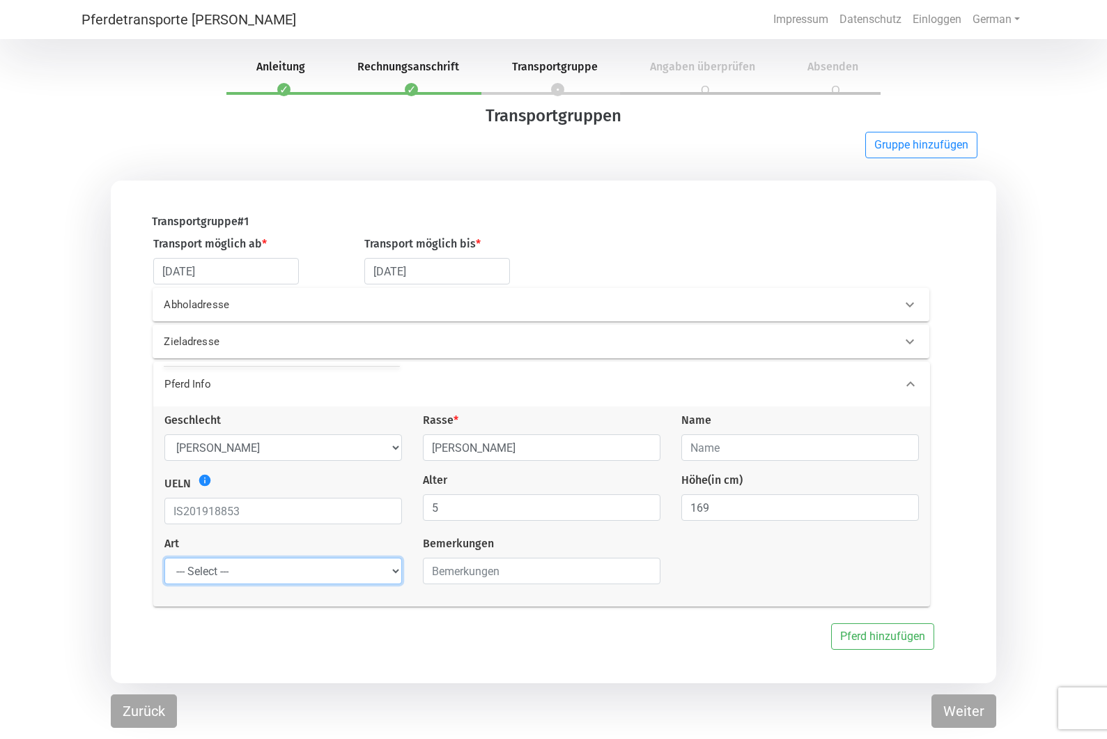
select select "saddle_horse"
click at [771, 447] on input "text" at bounding box center [801, 447] width 238 height 26
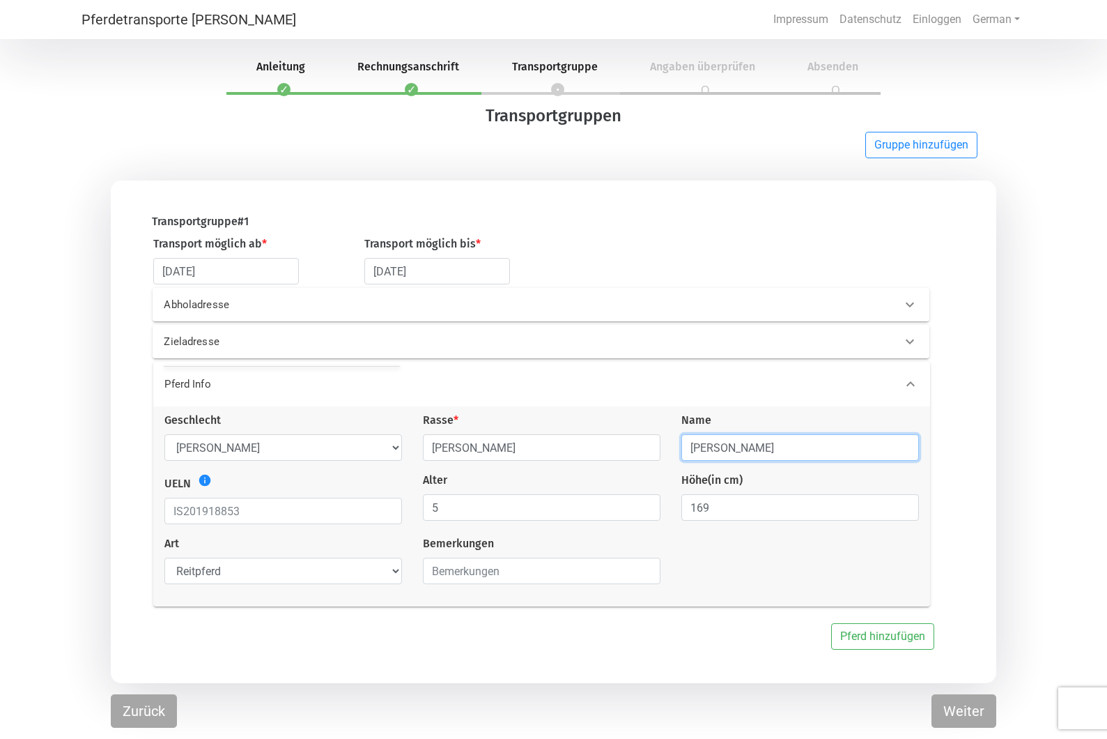
type input "[PERSON_NAME]"
click at [913, 305] on icon at bounding box center [910, 304] width 8 height 5
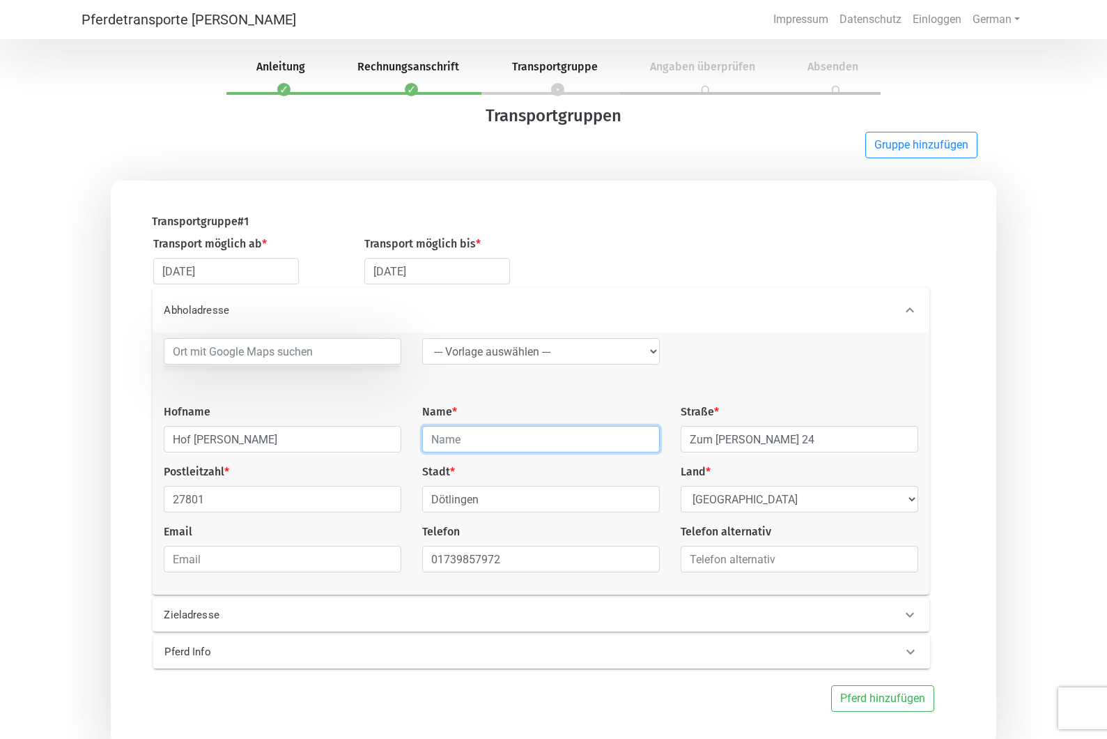
click at [500, 442] on input "text" at bounding box center [541, 439] width 238 height 26
type input "[PERSON_NAME]"
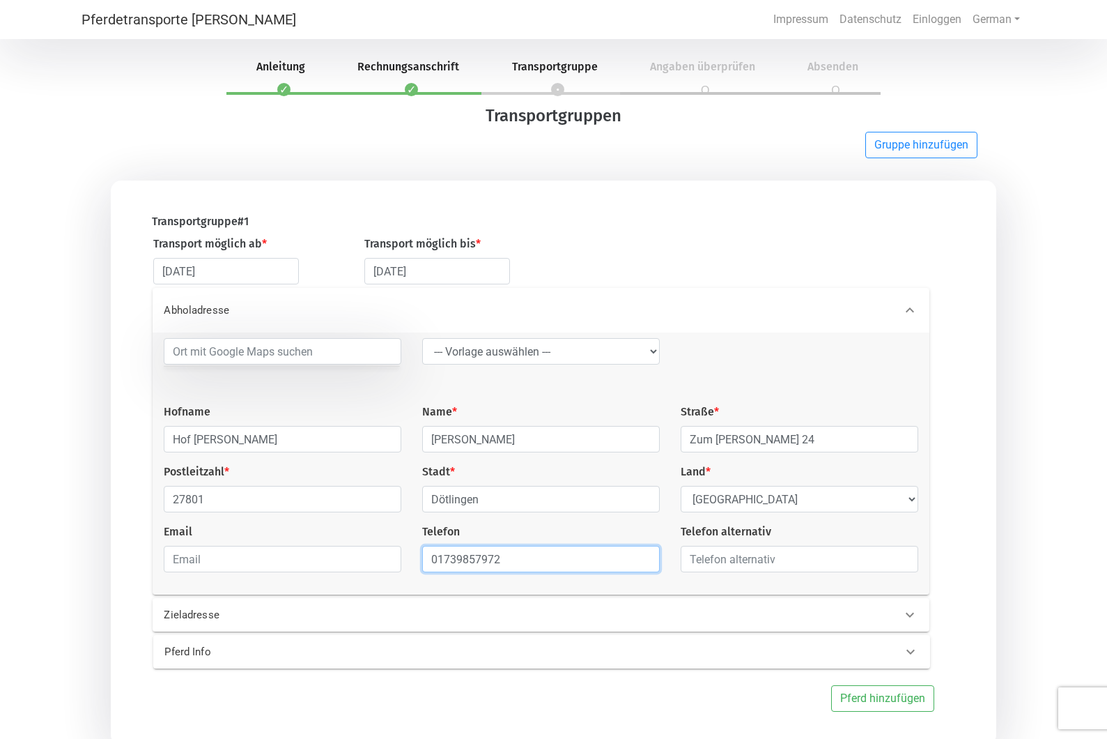
click at [541, 562] on input "01739857972" at bounding box center [541, 559] width 238 height 26
type input "0"
click at [863, 234] on div "Transportgruppe # 1" at bounding box center [537, 224] width 792 height 22
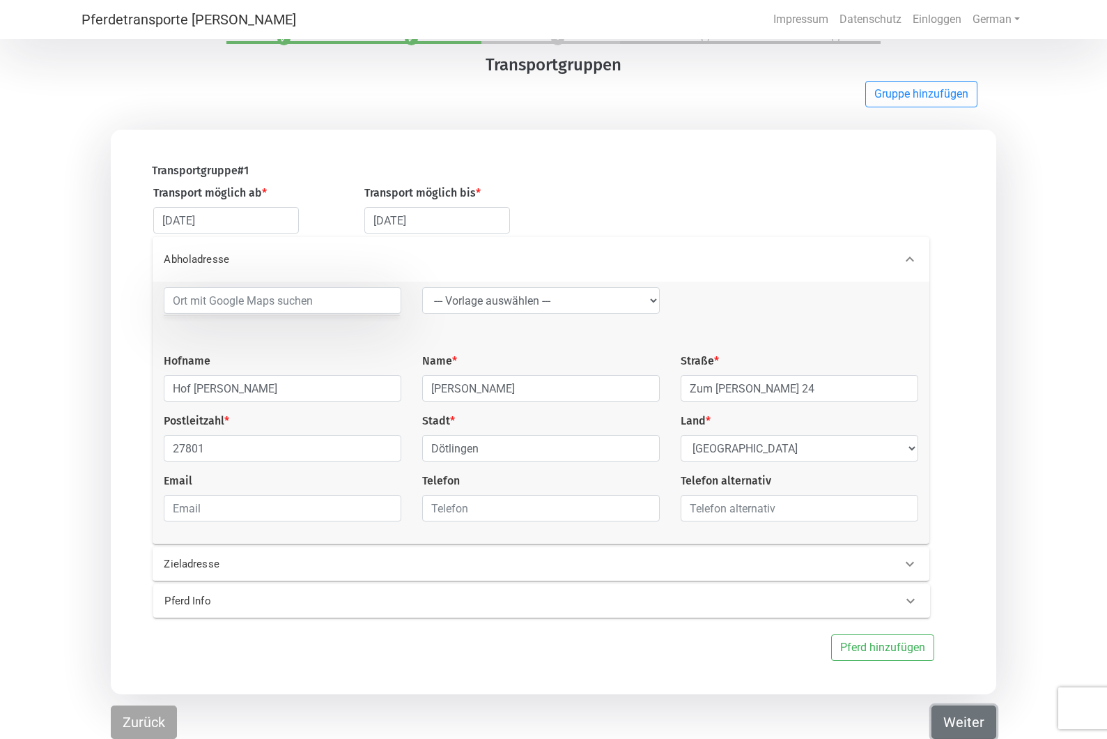
click at [971, 724] on button "Weiter" at bounding box center [964, 721] width 65 height 33
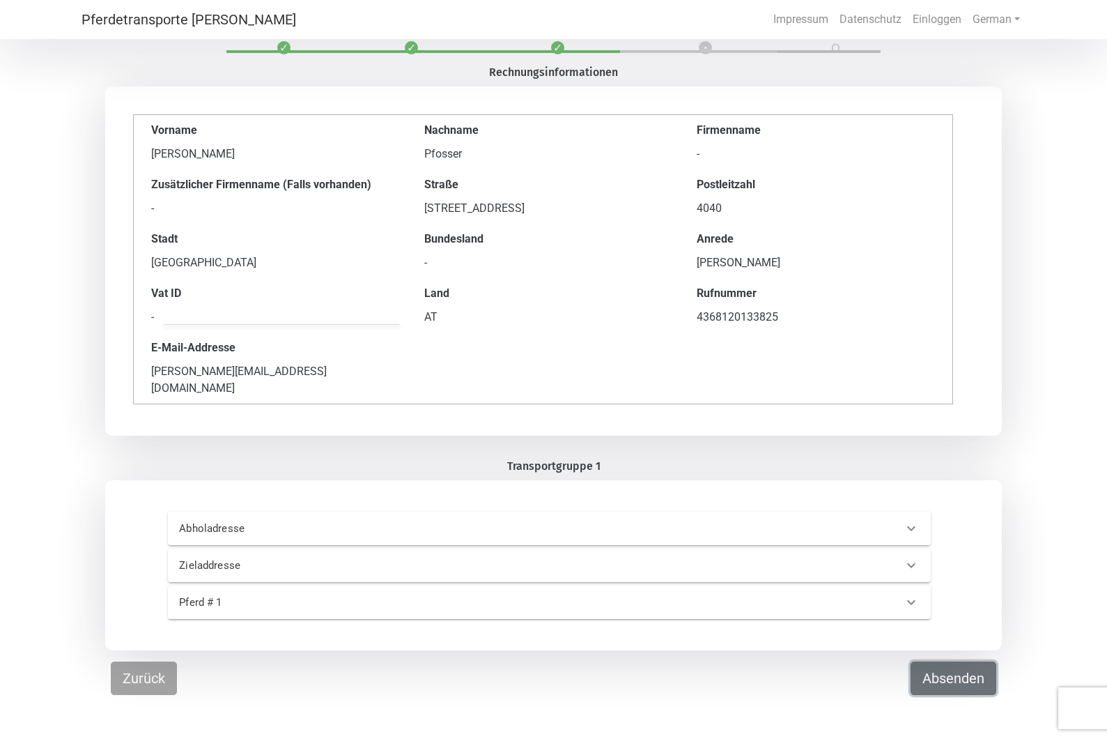
click at [956, 662] on button "Absenden" at bounding box center [954, 677] width 86 height 33
